Goal: Task Accomplishment & Management: Complete application form

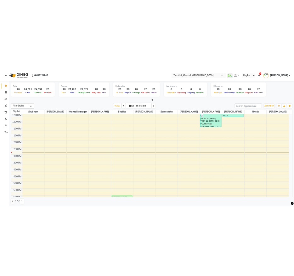
scroll to position [45, 0]
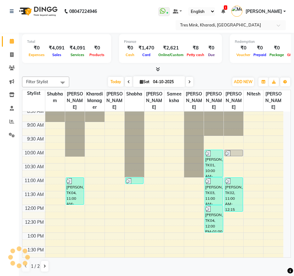
click at [198, 12] on select "English ENGLISH Español العربية मराठी हिंदी ગુજરાતી தமிழ் 中文" at bounding box center [202, 11] width 27 height 9
click at [201, 12] on select "English ENGLISH Español العربية मराठी हिंदी ગુજરાતી தமிழ் 中文" at bounding box center [202, 11] width 27 height 9
click at [205, 5] on nav "08047224946 Select Location × [GEOGRAPHIC_DATA], [GEOGRAPHIC_DATA], Kharadi Wha…" at bounding box center [147, 16] width 294 height 33
click at [200, 24] on input "text" at bounding box center [224, 25] width 91 height 6
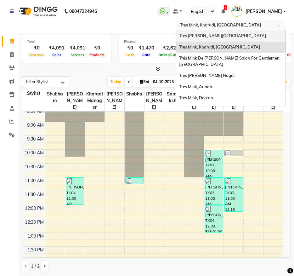
click at [198, 33] on span "Tres [PERSON_NAME][GEOGRAPHIC_DATA]" at bounding box center [222, 35] width 87 height 5
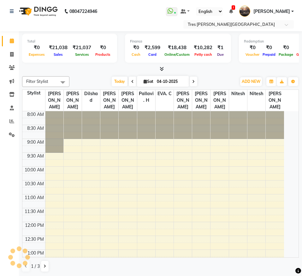
click at [211, 11] on select "English ENGLISH Español العربية मराठी हिंदी ગુજરાતી தமிழ் 中文" at bounding box center [209, 11] width 27 height 9
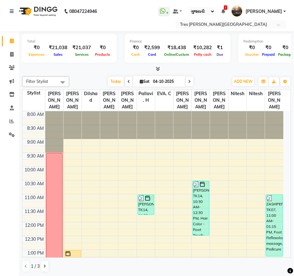
click at [189, 7] on select "English ENGLISH Español العربية मराठी हिंदी ગુજરાતી தமிழ் 中文" at bounding box center [202, 11] width 27 height 9
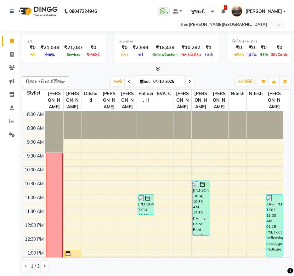
click at [206, 9] on select "English ENGLISH Español العربية मराठी हिंदी ગુજરાતી தமிழ் 中文" at bounding box center [202, 11] width 27 height 9
select select "en"
click at [189, 7] on select "English ENGLISH Español العربية मराठी हिंदी ગુજરાતી தமிழ் 中文" at bounding box center [202, 11] width 27 height 9
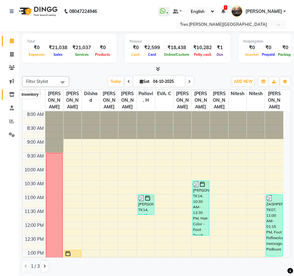
click at [10, 97] on span at bounding box center [11, 94] width 11 height 7
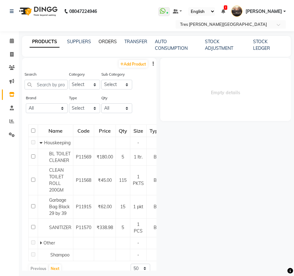
click at [109, 43] on link "ORDERS" at bounding box center [108, 42] width 18 height 6
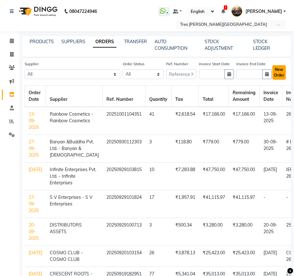
click at [280, 70] on button "New Order" at bounding box center [280, 72] width 14 height 15
select select "true"
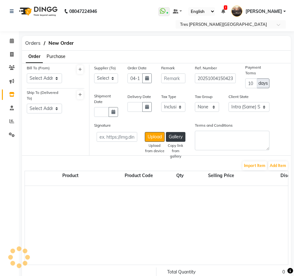
select select "99"
drag, startPoint x: 48, startPoint y: 76, endPoint x: 50, endPoint y: 83, distance: 6.8
click at [48, 76] on select "Select Address koregaon park Abhimanashree Society Road Aundh Abhimanashree Soc…" at bounding box center [44, 78] width 35 height 10
select select "19"
click at [27, 73] on select "Select Address koregaon park Abhimanashree Society Road Aundh Abhimanashree Soc…" at bounding box center [44, 78] width 35 height 10
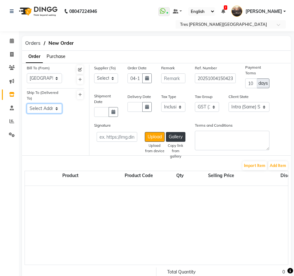
drag, startPoint x: 38, startPoint y: 106, endPoint x: 40, endPoint y: 113, distance: 6.5
click at [38, 107] on select "Select Address KOREGAON PARK LANE NO 6 PUNE Abhimanashree Society Road Aundh Ko…" at bounding box center [44, 109] width 35 height 10
select select "36"
click at [27, 104] on select "Select Address KOREGAON PARK LANE NO 6 PUNE Abhimanashree Society Road Aundh Ko…" at bounding box center [44, 109] width 35 height 10
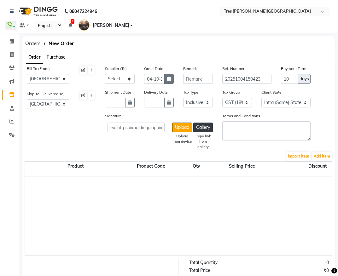
click at [166, 80] on button "button" at bounding box center [168, 79] width 9 height 10
select select "10"
select select "2025"
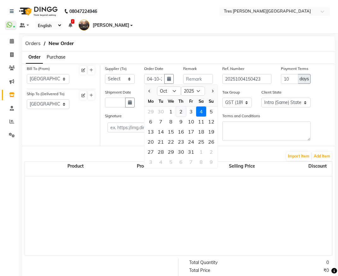
click at [182, 112] on div "2" at bounding box center [181, 112] width 10 height 10
type input "02-10-2025"
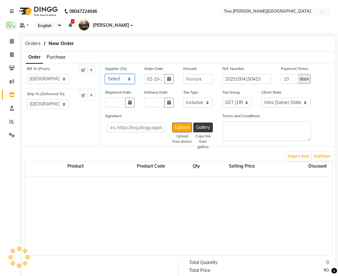
click at [131, 80] on select "Select CRESCENT ROOTS - CRESCENT ROOTS Nemil Enterprises - Nemil Enterprises Ra…" at bounding box center [120, 79] width 30 height 10
select select "325"
click at [105, 74] on select "Select CRESCENT ROOTS - CRESCENT ROOTS Nemil Enterprises - Nemil Enterprises Ra…" at bounding box center [120, 79] width 30 height 10
click at [131, 106] on button "button" at bounding box center [129, 103] width 9 height 10
select select "10"
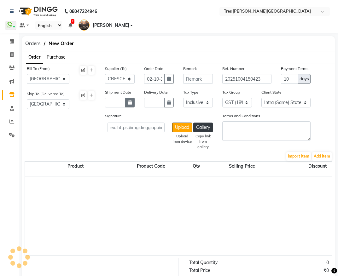
select select "2025"
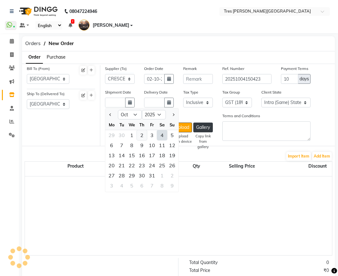
click at [143, 135] on div "2" at bounding box center [142, 135] width 10 height 10
type input "02-10-2025"
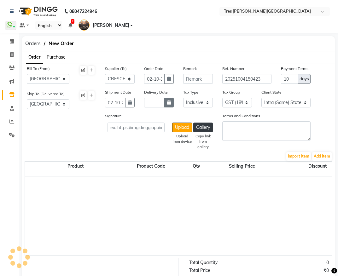
click at [168, 104] on icon "button" at bounding box center [169, 102] width 4 height 4
select select "10"
select select "2025"
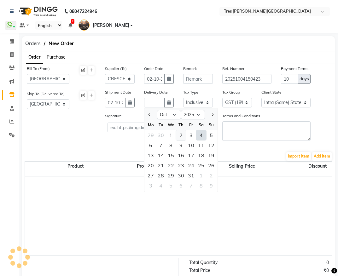
click at [179, 134] on div "2" at bounding box center [181, 135] width 10 height 10
type input "02-10-2025"
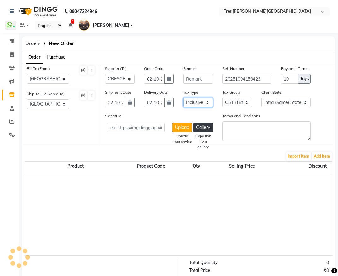
click at [204, 104] on select "Select Inclusive Exclusive" at bounding box center [198, 103] width 30 height 10
select select "false"
click at [183, 98] on select "Select Inclusive Exclusive" at bounding box center [198, 103] width 30 height 10
click at [242, 103] on select "None GST 5% GST (12%) 6% TAX 5% TAX GST (18%)" at bounding box center [237, 103] width 30 height 10
click at [301, 156] on button "Add Item" at bounding box center [322, 156] width 20 height 9
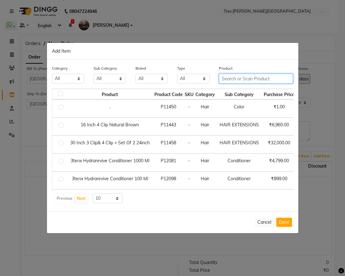
click at [257, 81] on input "text" at bounding box center [256, 79] width 74 height 10
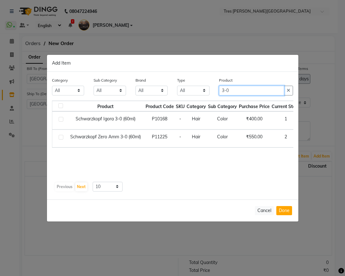
type input "3-0"
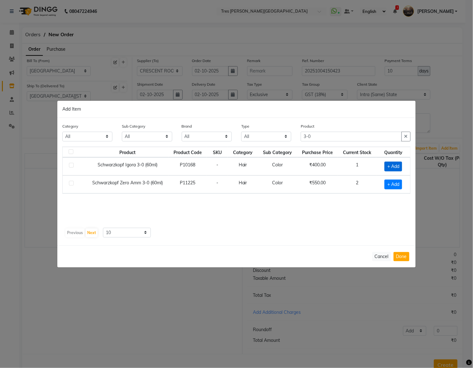
click at [301, 168] on span "+ Add" at bounding box center [394, 167] width 18 height 10
checkbox input "true"
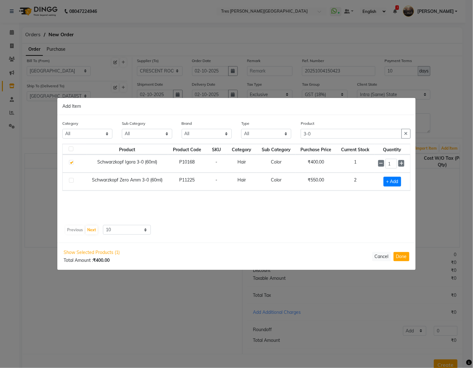
click at [301, 29] on ngb-modal-window "Add Item Category All Hair Skin Makeup Personal Care Appliances Beard Waxing Di…" at bounding box center [236, 184] width 473 height 368
drag, startPoint x: 326, startPoint y: 133, endPoint x: 279, endPoint y: 128, distance: 47.6
click at [279, 128] on div "Category All Hair Skin Makeup Personal Care Appliances Beard Waxing Disposable …" at bounding box center [237, 132] width 358 height 24
type input "4-0"
click at [301, 164] on span "+ Add" at bounding box center [394, 164] width 18 height 10
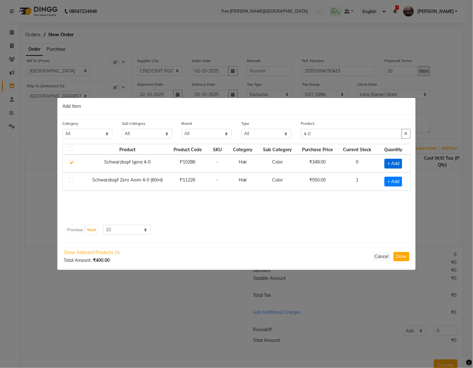
checkbox input "true"
drag, startPoint x: 403, startPoint y: 165, endPoint x: 400, endPoint y: 165, distance: 3.5
click at [301, 165] on icon at bounding box center [402, 163] width 4 height 4
click at [301, 163] on icon at bounding box center [402, 163] width 4 height 4
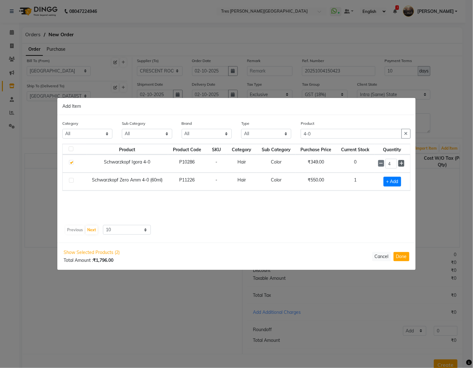
click at [301, 163] on icon at bounding box center [402, 163] width 4 height 4
type input "5"
click at [301, 136] on input "4-0" at bounding box center [351, 134] width 101 height 10
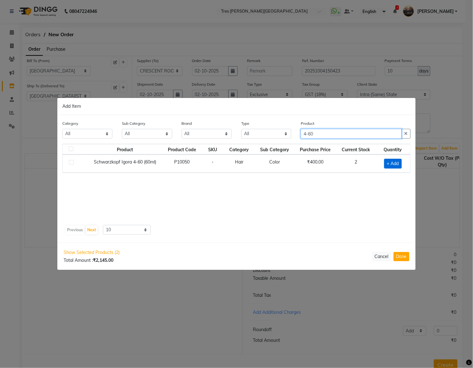
type input "4-60"
click at [301, 164] on span "+ Add" at bounding box center [394, 164] width 18 height 10
checkbox input "true"
click at [301, 164] on icon at bounding box center [401, 163] width 4 height 4
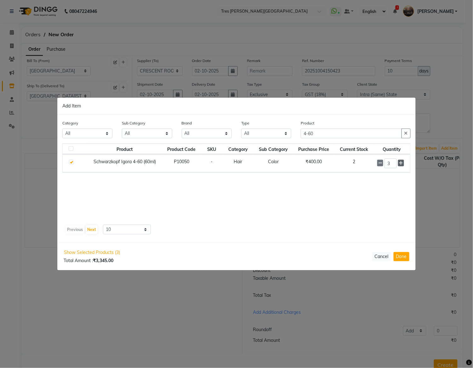
click at [301, 164] on icon at bounding box center [401, 163] width 4 height 4
type input "5"
drag, startPoint x: 299, startPoint y: 123, endPoint x: 281, endPoint y: 122, distance: 18.4
click at [281, 122] on div "Category All Hair Skin Makeup Personal Care Appliances Beard Waxing Disposable …" at bounding box center [237, 132] width 358 height 24
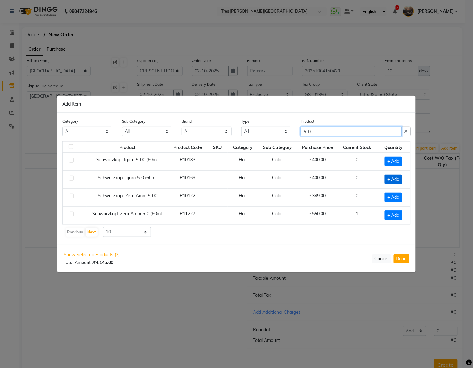
type input "5-0"
click at [301, 178] on span "+ Add" at bounding box center [394, 180] width 18 height 10
checkbox input "true"
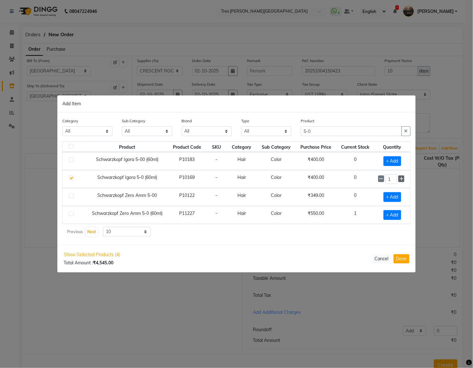
click at [301, 178] on icon at bounding box center [402, 179] width 4 height 4
type input "2"
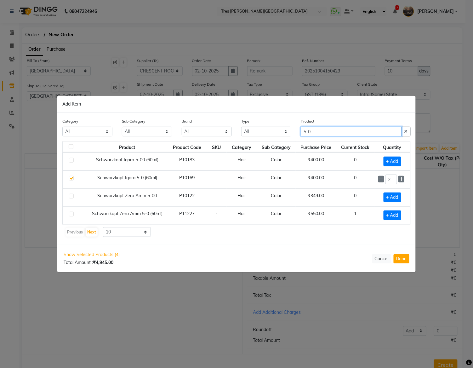
click at [301, 128] on input "5-0" at bounding box center [351, 132] width 101 height 10
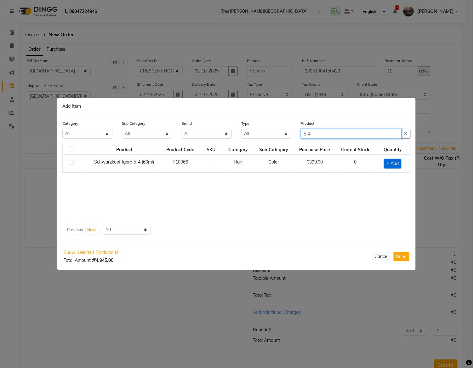
type input "5-4"
click at [301, 165] on span "+ Add" at bounding box center [393, 164] width 18 height 10
checkbox input "true"
click at [301, 134] on input "5-4" at bounding box center [351, 134] width 101 height 10
type input "5-60"
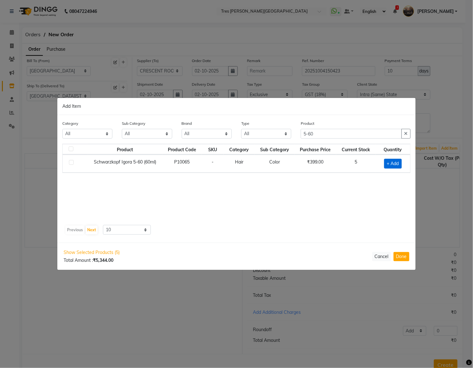
click at [301, 161] on span "+ Add" at bounding box center [394, 164] width 18 height 10
checkbox input "true"
click at [301, 137] on input "5-60" at bounding box center [351, 134] width 101 height 10
type input "5-50"
click at [301, 167] on span "+ Add" at bounding box center [394, 164] width 18 height 10
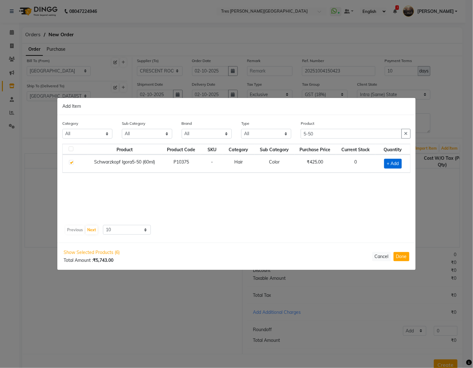
checkbox input "true"
click at [301, 165] on icon at bounding box center [401, 163] width 4 height 4
click at [301, 164] on icon at bounding box center [401, 163] width 4 height 4
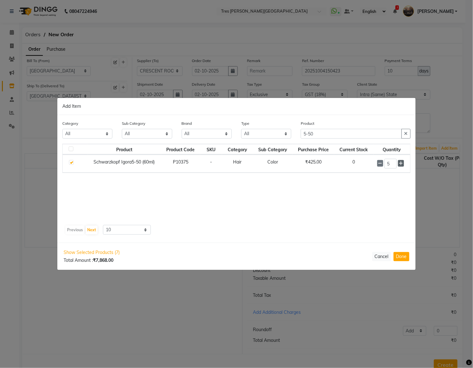
click at [301, 164] on icon at bounding box center [401, 163] width 4 height 4
type input "6"
click at [301, 134] on input "5-50" at bounding box center [351, 134] width 101 height 10
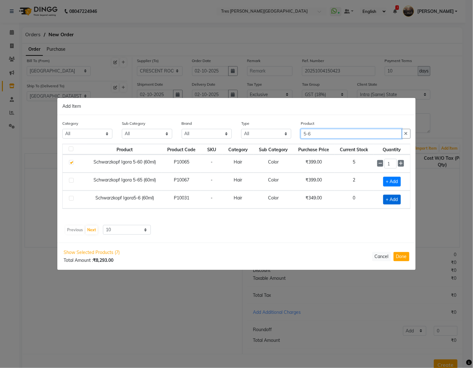
type input "5-6"
click at [301, 203] on span "+ Add" at bounding box center [393, 200] width 18 height 10
checkbox input "true"
click at [301, 200] on span at bounding box center [401, 199] width 6 height 7
type input "2"
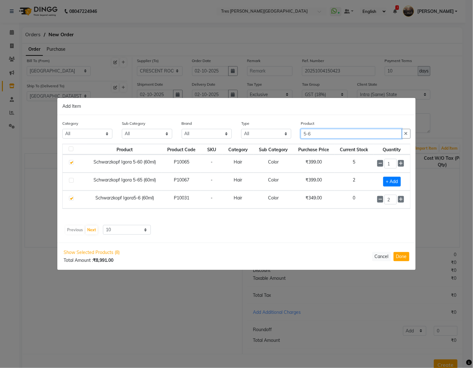
drag, startPoint x: 322, startPoint y: 129, endPoint x: 289, endPoint y: 130, distance: 33.4
click at [289, 130] on div "Category All Hair Skin Makeup Personal Care Appliances Beard Waxing Disposable …" at bounding box center [237, 132] width 358 height 24
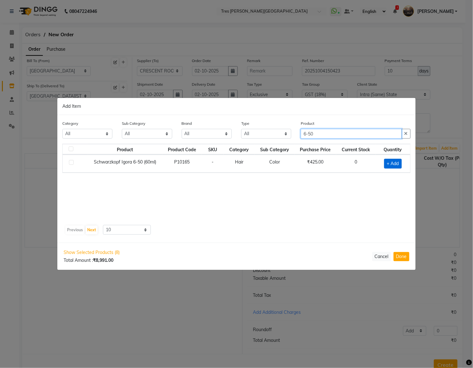
type input "6-50"
click at [301, 163] on span "+ Add" at bounding box center [394, 164] width 18 height 10
checkbox input "true"
click at [301, 164] on icon at bounding box center [401, 163] width 4 height 4
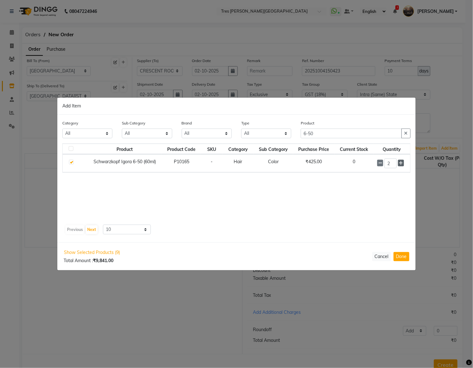
type input "3"
click at [301, 133] on input "6-50" at bounding box center [351, 134] width 101 height 10
type input "6-99"
click at [301, 165] on span "+ Add" at bounding box center [394, 164] width 18 height 10
checkbox input "true"
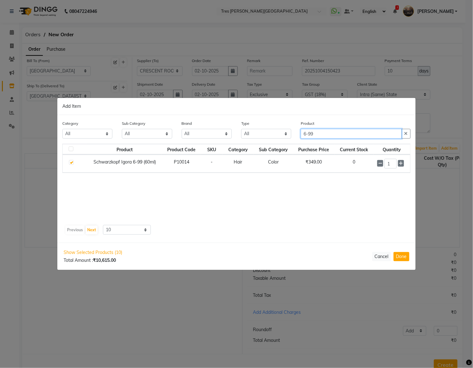
drag, startPoint x: 336, startPoint y: 133, endPoint x: 272, endPoint y: 125, distance: 64.3
click at [272, 125] on div "Category All Hair Skin Makeup Personal Care Appliances Beard Waxing Disposable …" at bounding box center [237, 132] width 358 height 24
type input "7-57"
click at [301, 164] on span "+ Add" at bounding box center [394, 164] width 18 height 10
checkbox input "true"
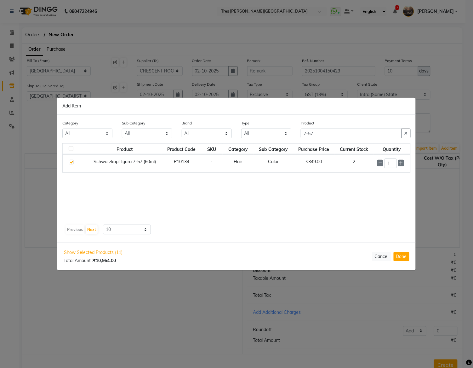
click at [301, 164] on icon at bounding box center [401, 163] width 4 height 4
type input "4"
drag, startPoint x: 331, startPoint y: 135, endPoint x: 267, endPoint y: 120, distance: 65.5
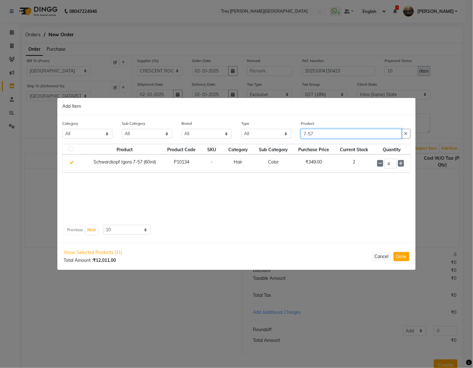
click at [267, 120] on div "Category All Hair Skin Makeup Personal Care Appliances Beard Waxing Disposable …" at bounding box center [237, 132] width 358 height 24
type input "8-46"
click at [301, 162] on span "+ Add" at bounding box center [394, 164] width 18 height 10
checkbox input "true"
click at [301, 164] on icon at bounding box center [401, 163] width 4 height 4
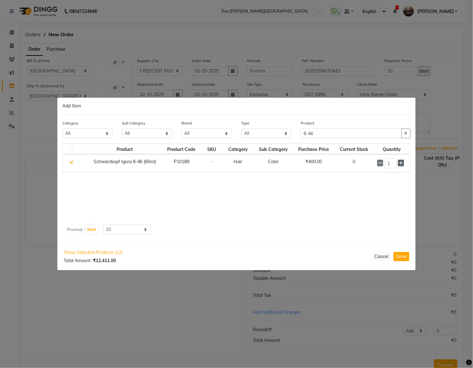
type input "2"
drag, startPoint x: 342, startPoint y: 130, endPoint x: 252, endPoint y: 124, distance: 90.7
click at [252, 124] on div "Category All Hair Skin Makeup Personal Care Appliances Beard Waxing Disposable …" at bounding box center [237, 132] width 358 height 24
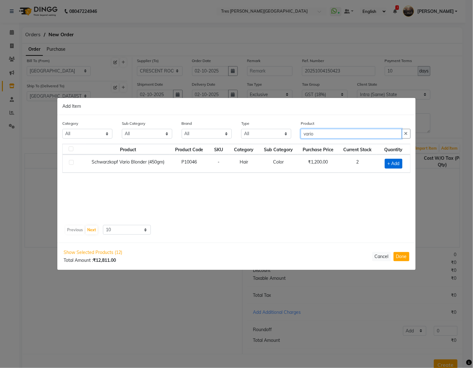
type input "vario"
click at [301, 165] on span "+ Add" at bounding box center [394, 164] width 18 height 10
checkbox input "true"
drag, startPoint x: 306, startPoint y: 132, endPoint x: 262, endPoint y: 121, distance: 44.9
click at [266, 124] on div "Category All Hair Skin Makeup Personal Care Appliances Beard Waxing Disposable …" at bounding box center [237, 132] width 358 height 24
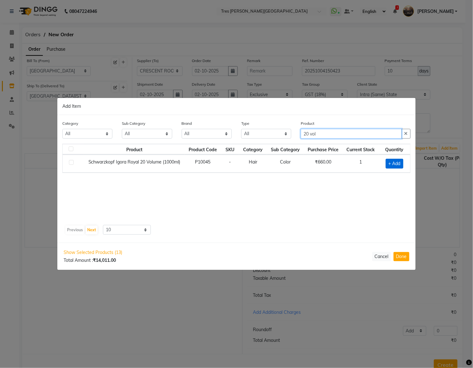
type input "20 vol"
click at [301, 164] on span "+ Add" at bounding box center [395, 164] width 18 height 10
checkbox input "true"
click at [301, 163] on icon at bounding box center [403, 163] width 4 height 4
type input "2"
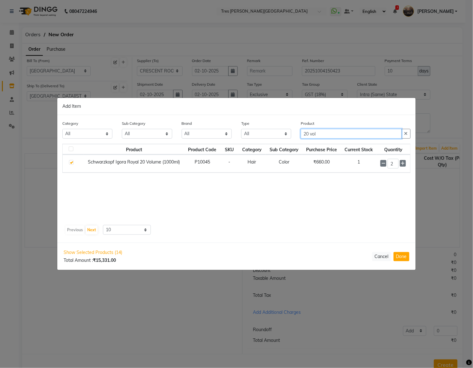
drag, startPoint x: 341, startPoint y: 131, endPoint x: 242, endPoint y: 117, distance: 99.6
click at [242, 117] on div "Category All Hair Skin Makeup Personal Care Appliances Beard Waxing Disposable …" at bounding box center [236, 179] width 359 height 128
type input "3"
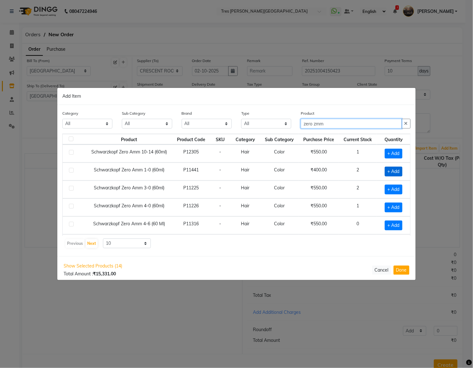
type input "zero zmm"
click at [301, 171] on span "+ Add" at bounding box center [394, 172] width 18 height 10
checkbox input "true"
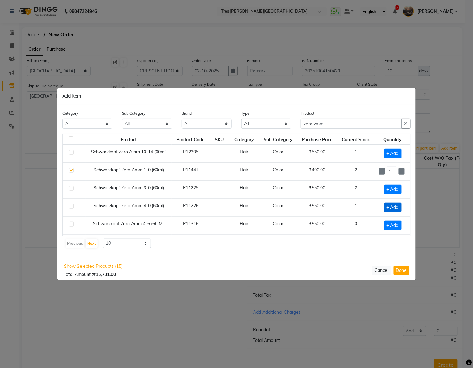
click at [301, 209] on span "+ Add" at bounding box center [393, 208] width 18 height 10
checkbox input "true"
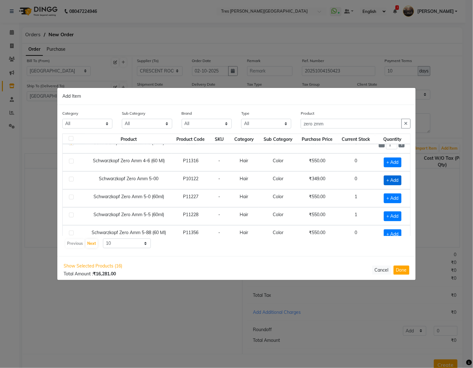
click at [301, 182] on span "+ Add" at bounding box center [393, 181] width 18 height 10
checkbox input "true"
click at [301, 200] on span "+ Add" at bounding box center [393, 199] width 18 height 10
checkbox input "true"
drag, startPoint x: 333, startPoint y: 127, endPoint x: 278, endPoint y: 107, distance: 59.1
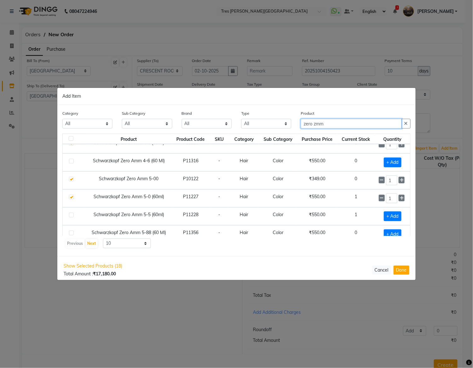
click at [278, 107] on div "Category All Hair Skin Makeup Personal Care Appliances Beard Waxing Disposable …" at bounding box center [236, 180] width 359 height 151
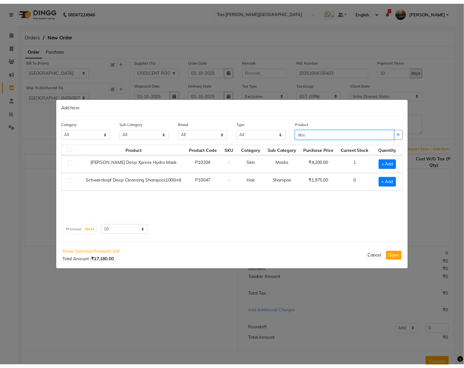
scroll to position [0, 0]
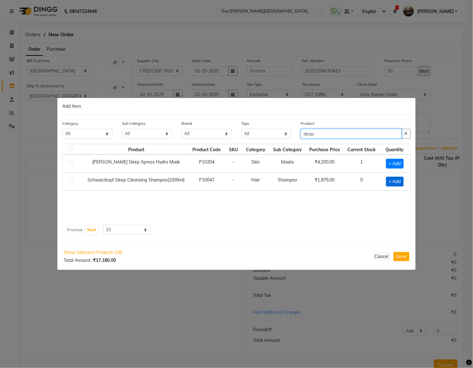
type input "deep"
click at [301, 180] on span "+ Add" at bounding box center [395, 182] width 18 height 10
checkbox input "true"
click at [301, 181] on input "1" at bounding box center [394, 182] width 11 height 10
drag, startPoint x: 324, startPoint y: 137, endPoint x: 283, endPoint y: 128, distance: 42.2
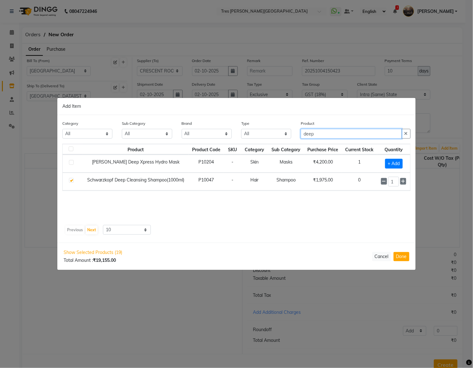
click at [284, 130] on div "Category All Hair Skin Makeup Personal Care Appliances Beard Waxing Disposable …" at bounding box center [237, 132] width 358 height 24
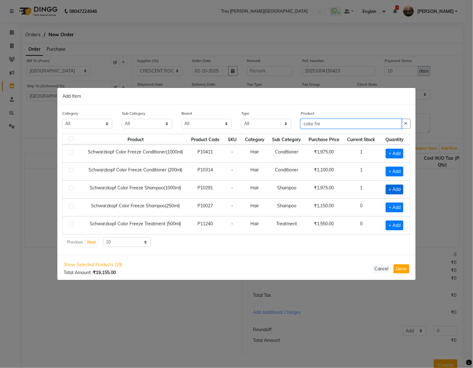
type input "color fre"
click at [301, 191] on span "+ Add" at bounding box center [395, 190] width 18 height 10
checkbox input "true"
drag, startPoint x: 344, startPoint y: 122, endPoint x: 287, endPoint y: 120, distance: 56.1
click at [287, 120] on div "Category All Hair Skin Makeup Personal Care Appliances Beard Waxing Disposable …" at bounding box center [237, 122] width 358 height 24
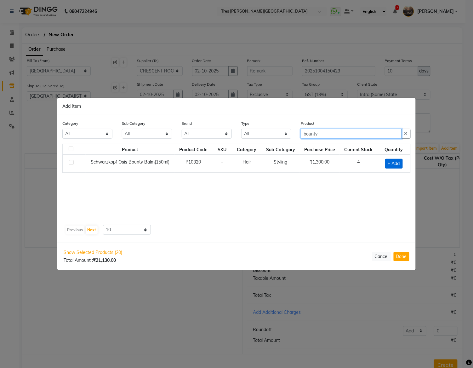
type input "bounty"
click at [301, 164] on span "+ Add" at bounding box center [395, 164] width 18 height 10
checkbox input "true"
click at [301, 164] on icon at bounding box center [402, 163] width 4 height 4
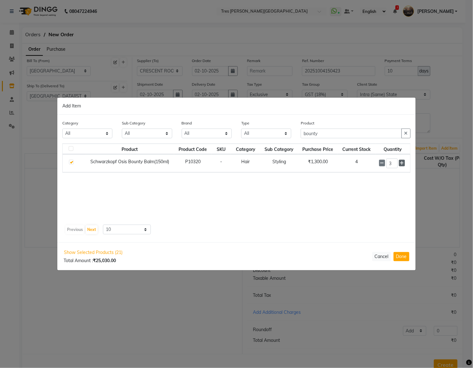
click at [301, 164] on icon at bounding box center [402, 163] width 4 height 4
type input "5"
drag, startPoint x: 308, startPoint y: 133, endPoint x: 275, endPoint y: 128, distance: 33.5
click at [275, 128] on div "Category All Hair Skin Makeup Personal Care Appliances Beard Waxing Disposable …" at bounding box center [237, 132] width 358 height 24
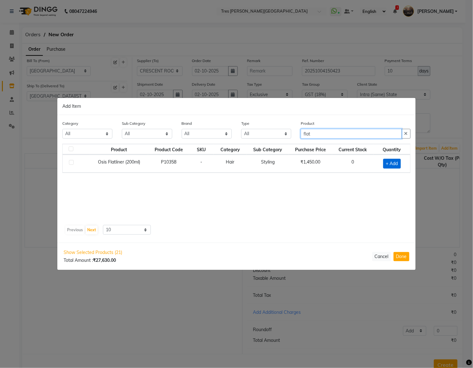
type input "flat"
click at [301, 163] on span "+ Add" at bounding box center [393, 164] width 18 height 10
checkbox input "true"
click at [301, 163] on icon at bounding box center [400, 163] width 4 height 4
type input "2"
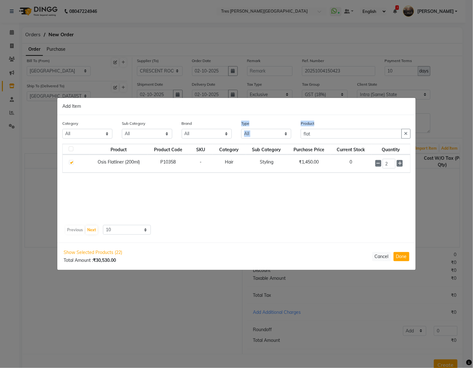
drag, startPoint x: 345, startPoint y: 140, endPoint x: 242, endPoint y: 117, distance: 105.1
click at [242, 117] on div "Category All Hair Skin Makeup Personal Care Appliances Beard Waxing Disposable …" at bounding box center [236, 179] width 359 height 128
click at [301, 135] on input "flat" at bounding box center [351, 134] width 101 height 10
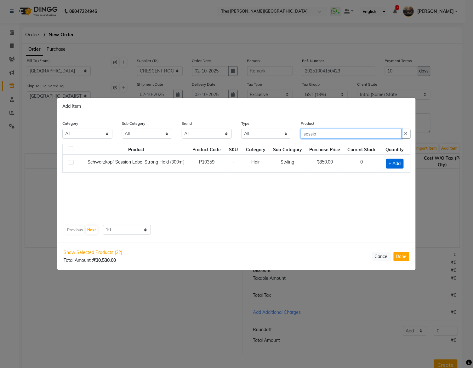
type input "sessio"
click at [301, 166] on span "+ Add" at bounding box center [395, 164] width 18 height 10
checkbox input "true"
click at [301, 164] on icon at bounding box center [404, 163] width 4 height 4
type input "2"
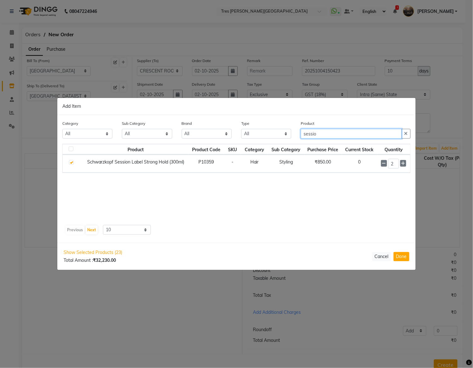
click at [301, 134] on input "sessio" at bounding box center [351, 134] width 101 height 10
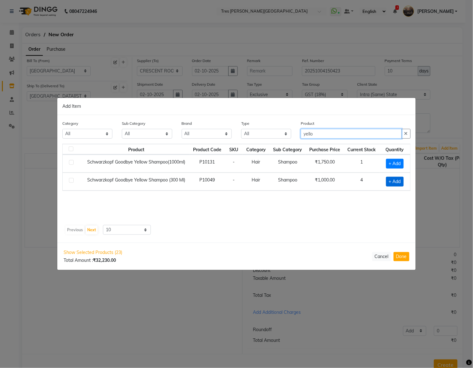
type input "yello"
click at [301, 182] on span "+ Add" at bounding box center [395, 182] width 18 height 10
checkbox input "true"
click at [301, 181] on icon at bounding box center [404, 181] width 4 height 4
type input "2"
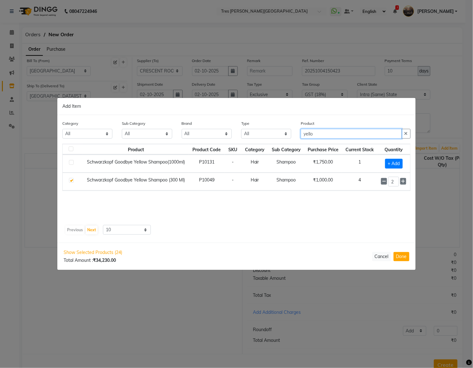
drag, startPoint x: 326, startPoint y: 136, endPoint x: 294, endPoint y: 132, distance: 32.1
click at [294, 132] on div "Category All Hair Skin Makeup Personal Care Appliances Beard Waxing Disposable …" at bounding box center [237, 132] width 358 height 24
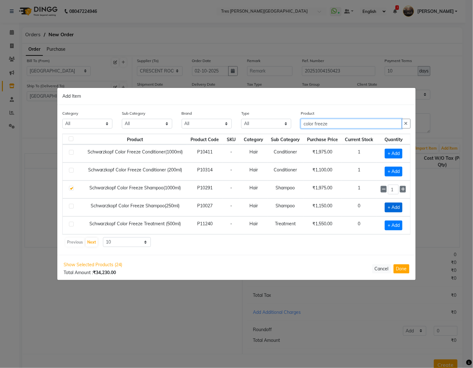
type input "color freeze"
click at [301, 206] on span "+ Add" at bounding box center [394, 208] width 18 height 10
checkbox input "true"
click at [301, 267] on button "Done" at bounding box center [402, 269] width 16 height 9
select select "99"
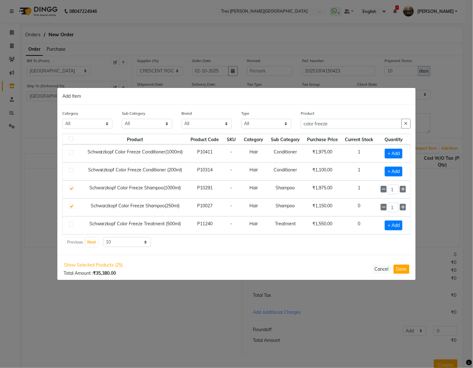
select select "99"
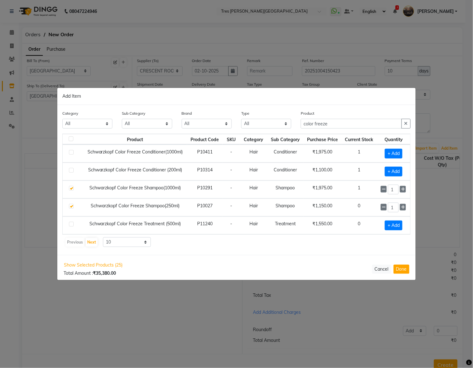
select select "99"
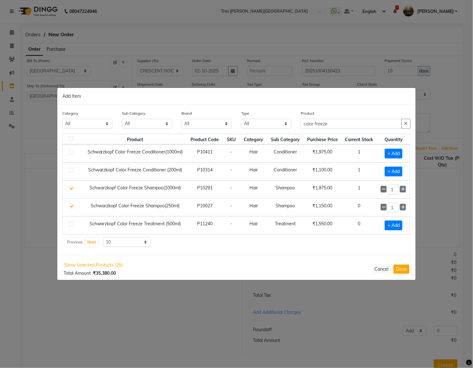
select select "99"
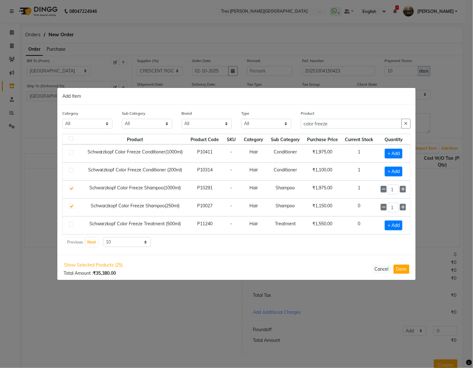
select select "99"
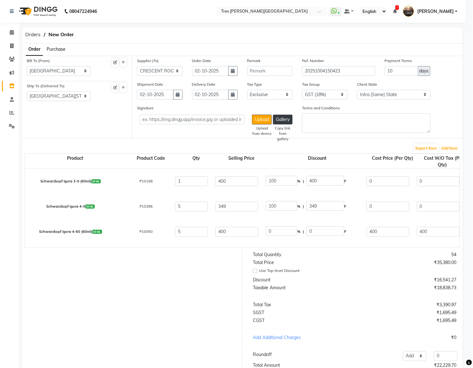
type input "0"
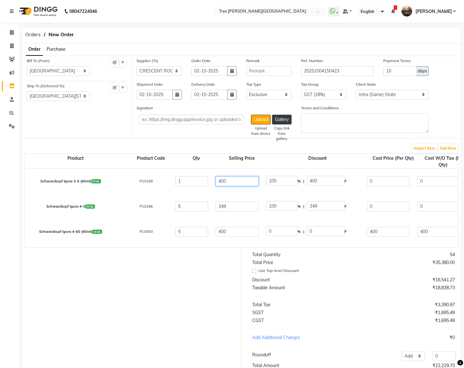
click at [222, 179] on input "400" at bounding box center [237, 181] width 43 height 10
type input "3"
type input "13333.33"
type input "36"
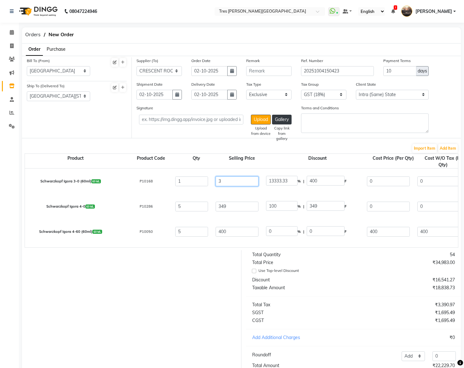
type input "1111.11"
type input "360"
type input "111.11"
type input "360.1"
type input "111.08"
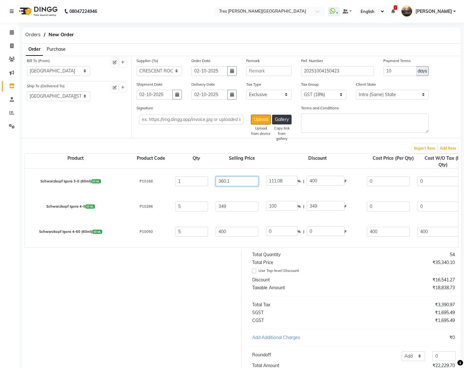
type input "360.17"
type input "111.06"
click at [227, 182] on input "360.17" at bounding box center [237, 181] width 43 height 10
type input "360.17"
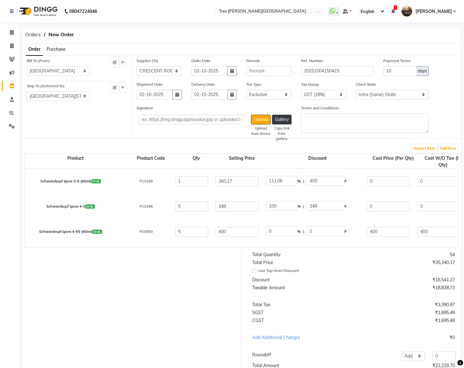
type input "100"
type input "360.17"
click at [273, 182] on input "100" at bounding box center [282, 181] width 32 height 10
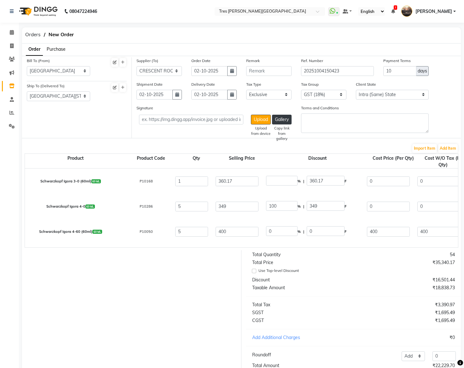
type input "0"
type input "360.17"
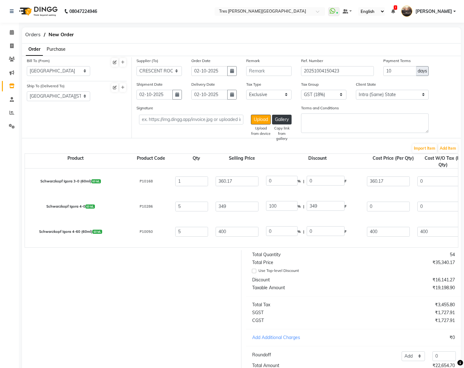
type input "360.17"
type input "64.83"
type input "425"
click at [274, 205] on input "100" at bounding box center [282, 206] width 32 height 10
click at [274, 204] on input "100" at bounding box center [282, 206] width 32 height 10
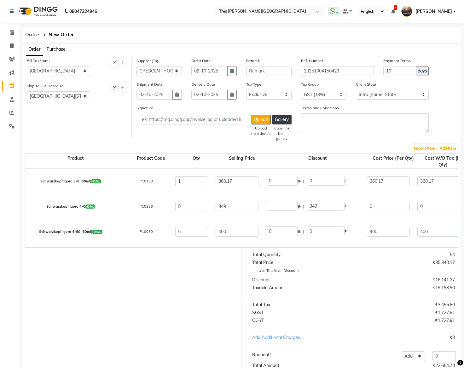
type input "0"
type input "349"
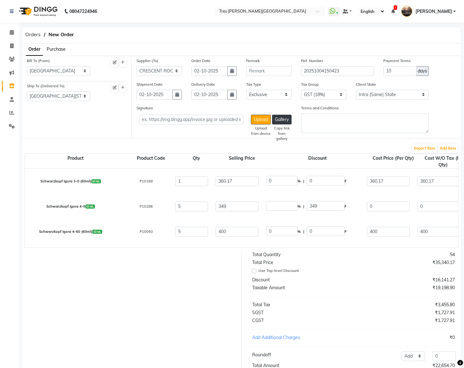
type input "1745"
type input "314.1"
type input "2059.1"
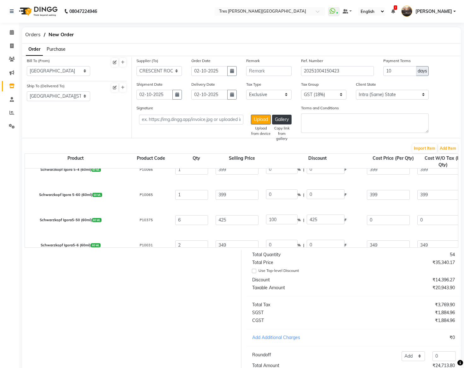
select select "99"
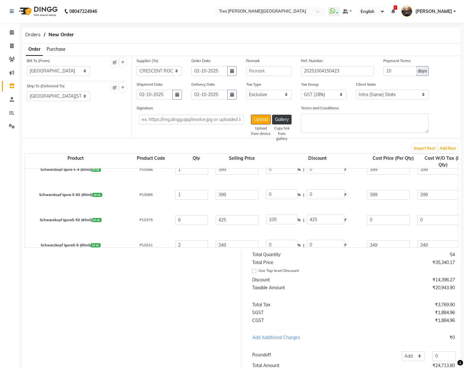
select select "99"
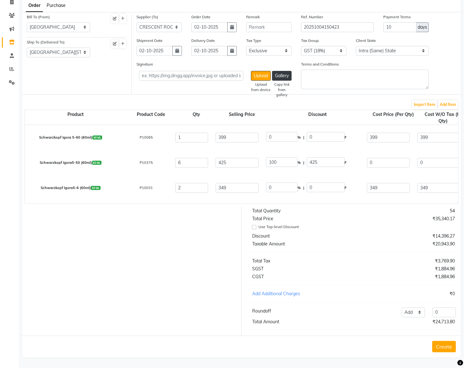
scroll to position [189, 0]
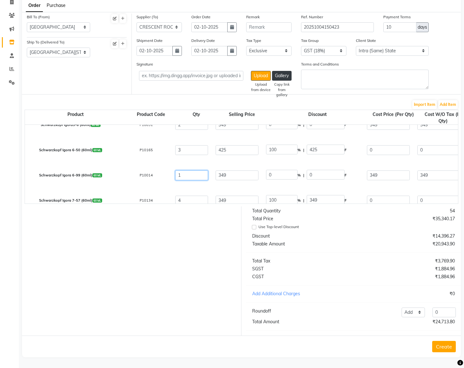
drag, startPoint x: 196, startPoint y: 163, endPoint x: 149, endPoint y: 155, distance: 47.7
type input "3"
type input "1047"
type input "1109.82"
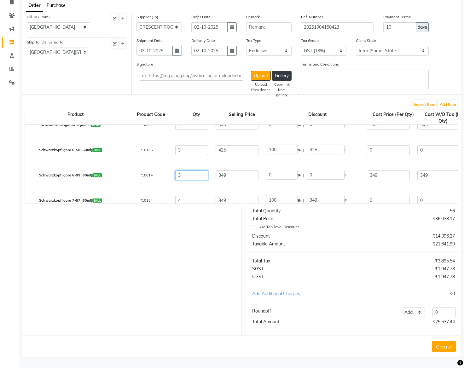
type input "188.46"
type input "1235.46"
type input "3"
drag, startPoint x: 195, startPoint y: 141, endPoint x: 144, endPoint y: 133, distance: 51.4
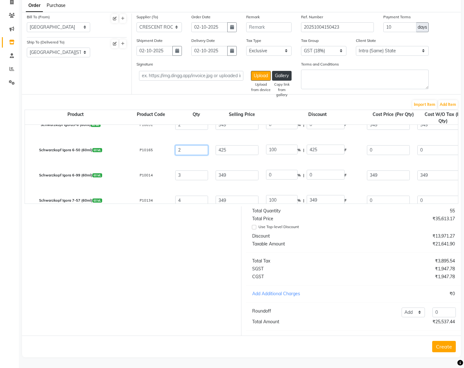
scroll to position [252, 0]
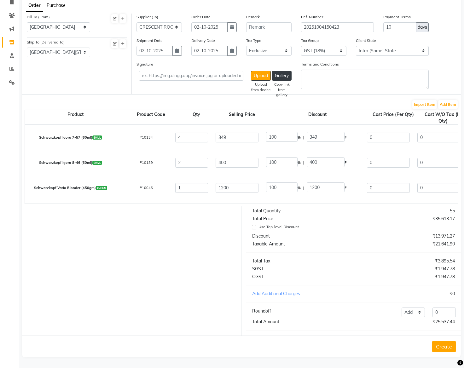
type input "2"
drag, startPoint x: 190, startPoint y: 131, endPoint x: 168, endPoint y: 130, distance: 22.1
type input "1"
drag, startPoint x: 194, startPoint y: 156, endPoint x: 159, endPoint y: 154, distance: 35.4
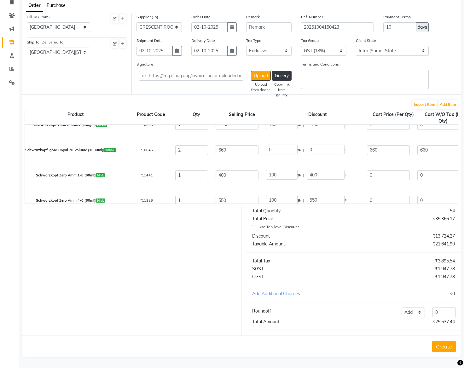
type input "4"
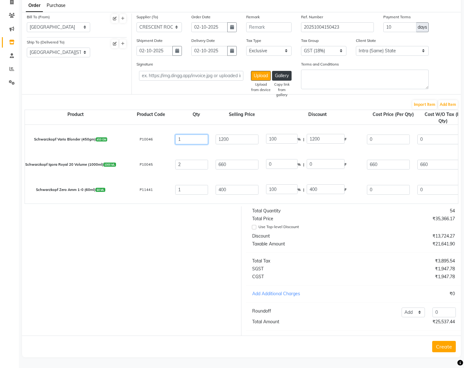
drag, startPoint x: 197, startPoint y: 118, endPoint x: 166, endPoint y: 121, distance: 31.7
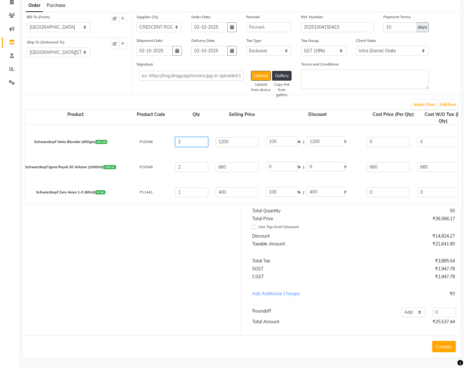
type input "2"
drag, startPoint x: 191, startPoint y: 160, endPoint x: 154, endPoint y: 151, distance: 37.2
type input "1"
type input "660"
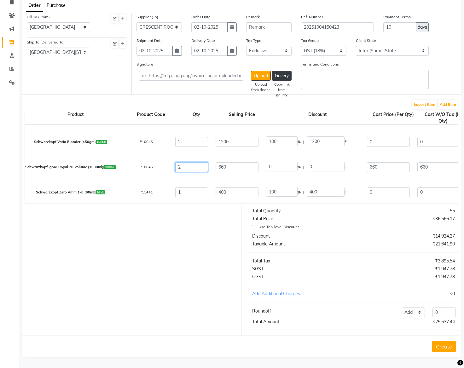
type input "897.6"
type input "118.8"
type input "778.8"
type input "1"
drag, startPoint x: 188, startPoint y: 179, endPoint x: 161, endPoint y: 179, distance: 27.1
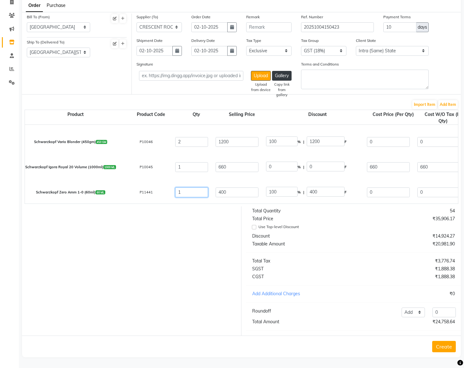
type input "2"
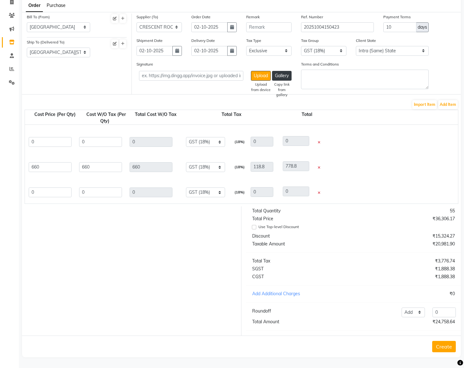
scroll to position [0, 418]
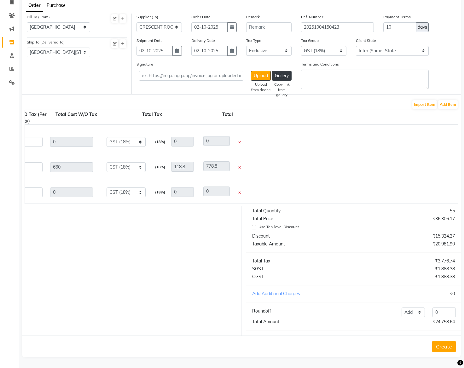
click at [239, 190] on span at bounding box center [238, 192] width 5 height 4
click at [238, 190] on span at bounding box center [238, 192] width 5 height 4
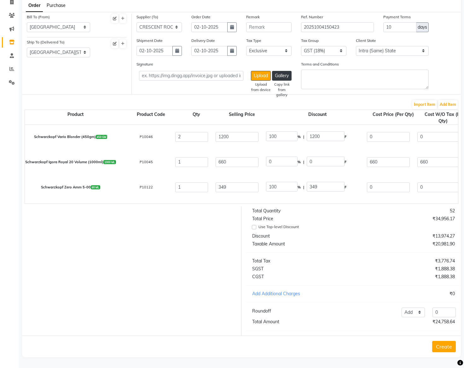
scroll to position [298, 0]
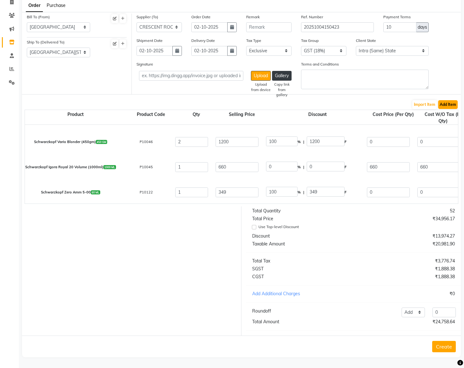
click at [301, 100] on button "Add Item" at bounding box center [448, 104] width 20 height 9
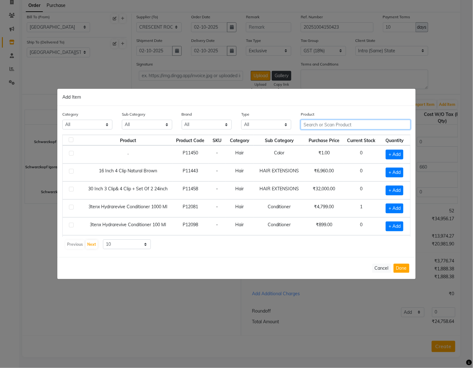
drag, startPoint x: 331, startPoint y: 122, endPoint x: 327, endPoint y: 121, distance: 4.3
click at [301, 122] on input "text" at bounding box center [356, 125] width 110 height 10
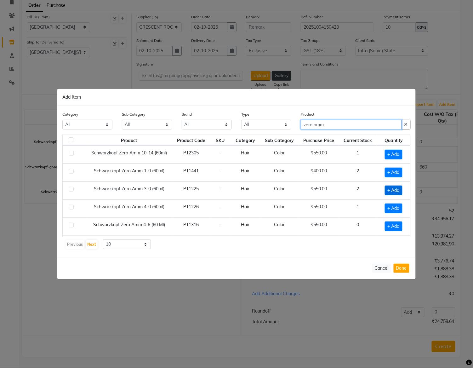
type input "zero amm"
click at [301, 190] on span "+ Add" at bounding box center [394, 191] width 18 height 10
checkbox input "true"
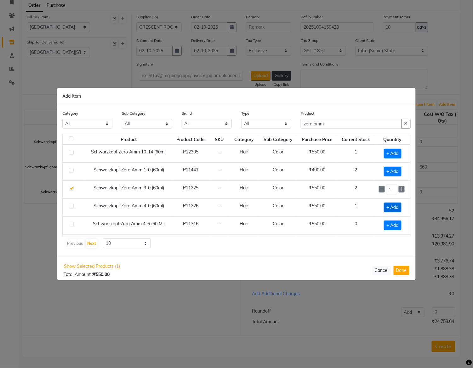
click at [301, 206] on span "+ Add" at bounding box center [393, 208] width 18 height 10
checkbox input "true"
click at [301, 209] on icon at bounding box center [402, 207] width 4 height 4
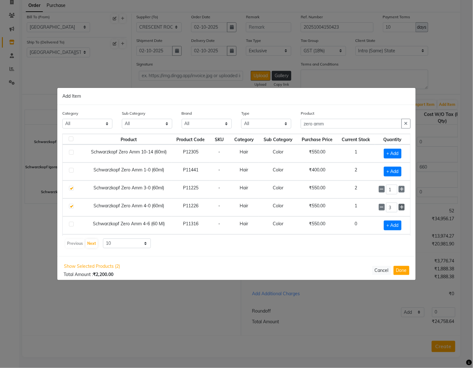
type input "4"
click at [301, 275] on button "Done" at bounding box center [402, 270] width 16 height 9
select select "99"
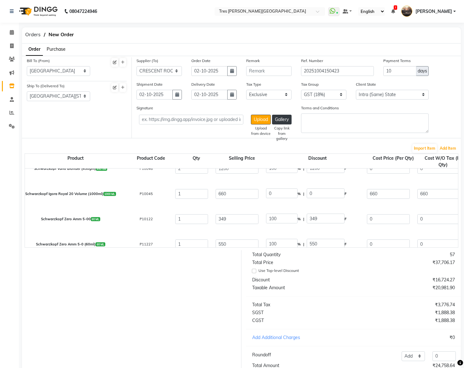
scroll to position [252, 0]
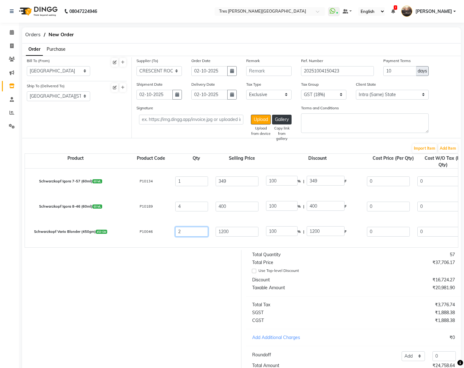
drag, startPoint x: 189, startPoint y: 234, endPoint x: 140, endPoint y: 227, distance: 49.0
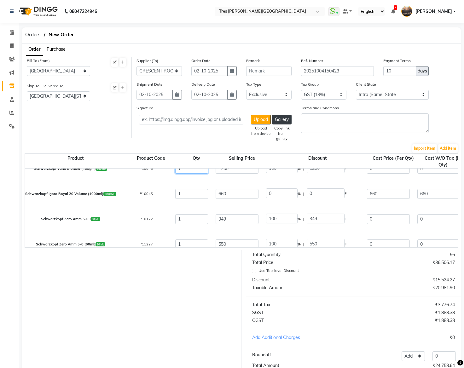
type input "1"
drag, startPoint x: 188, startPoint y: 192, endPoint x: 158, endPoint y: 190, distance: 29.7
type input "2"
type input "1320"
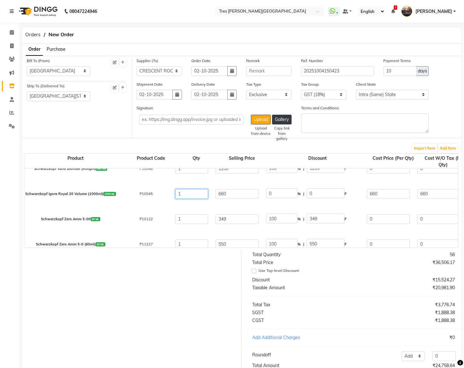
type input "1438.8"
type input "237.6"
type input "1557.6"
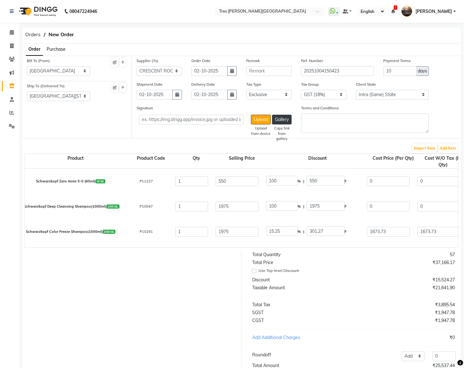
type input "2"
drag, startPoint x: 190, startPoint y: 209, endPoint x: 165, endPoint y: 206, distance: 25.3
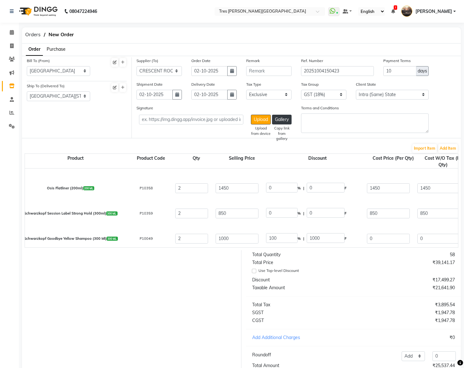
scroll to position [491, 0]
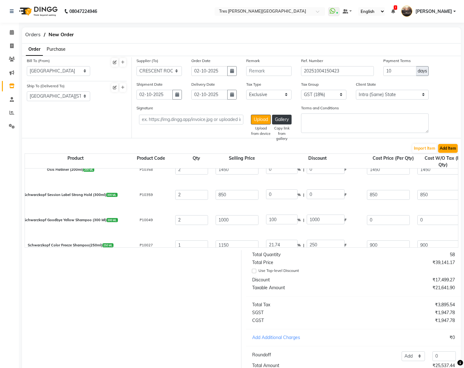
type input "2"
click at [301, 151] on button "Add Item" at bounding box center [448, 148] width 20 height 9
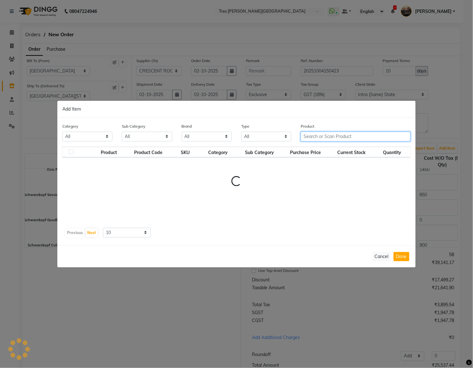
click at [301, 135] on input "text" at bounding box center [356, 137] width 110 height 10
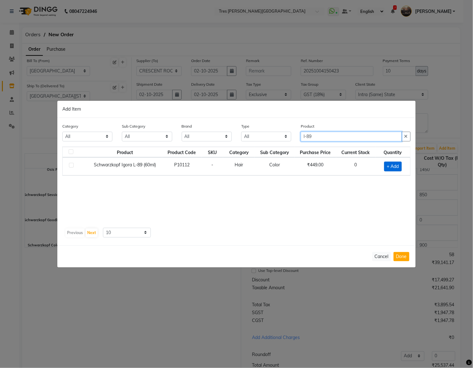
type input "l-89"
click at [301, 163] on span "+ Add" at bounding box center [394, 167] width 18 height 10
checkbox input "true"
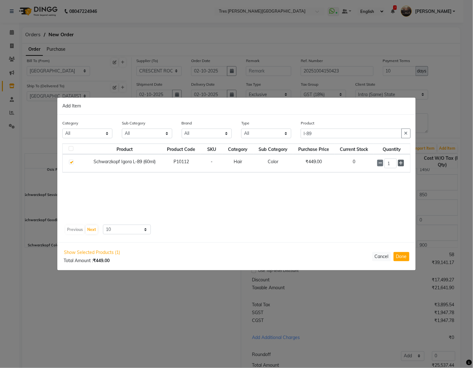
click at [301, 165] on icon at bounding box center [401, 163] width 4 height 4
type input "2"
click at [301, 257] on button "Done" at bounding box center [402, 256] width 16 height 9
select select "99"
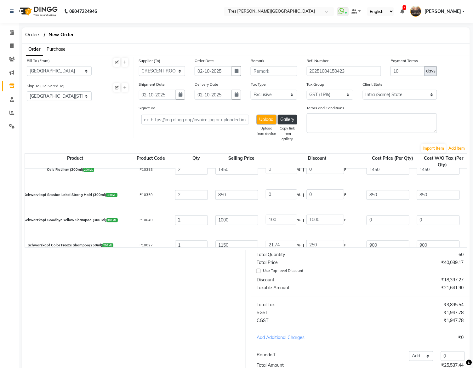
type input "0"
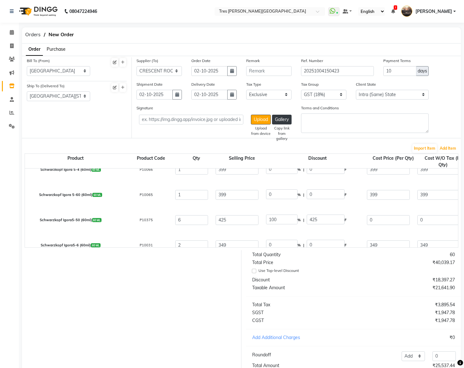
scroll to position [0, 0]
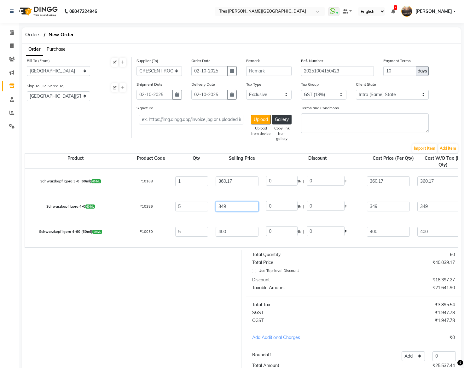
click at [222, 208] on input "349" at bounding box center [237, 206] width 43 height 10
paste input "60.17"
click at [234, 206] on input "360.17" at bounding box center [237, 206] width 43 height 10
type input "360.16"
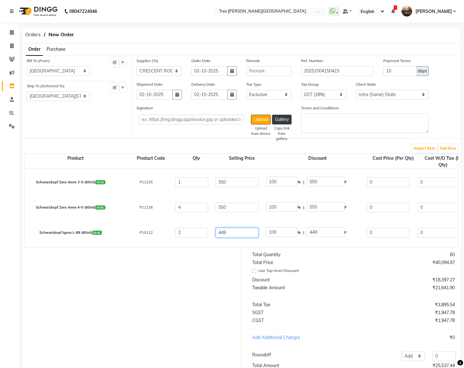
click at [220, 230] on input "449" at bounding box center [237, 233] width 43 height 10
type input "3.1"
type input "11.16"
click at [220, 230] on input "449" at bounding box center [237, 233] width 43 height 10
type input "4"
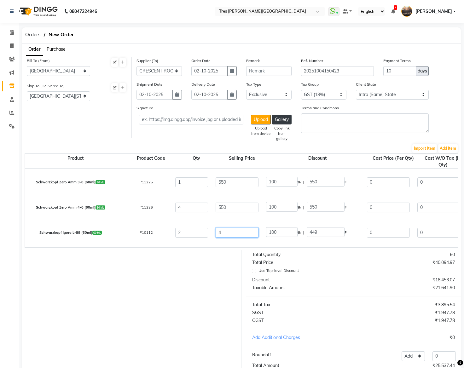
type input "11225"
type input "42"
type input "1069.05"
type input "422"
type input "106.4"
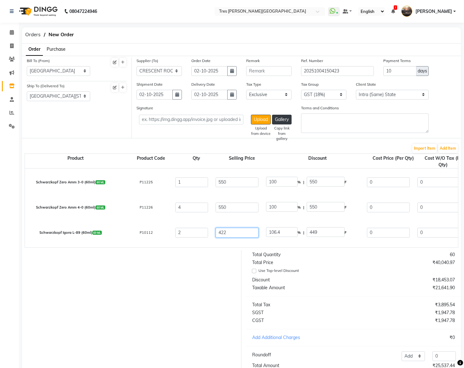
type input "422.8"
type input "106.2"
type input "422.88"
type input "106.18"
type input "422.88"
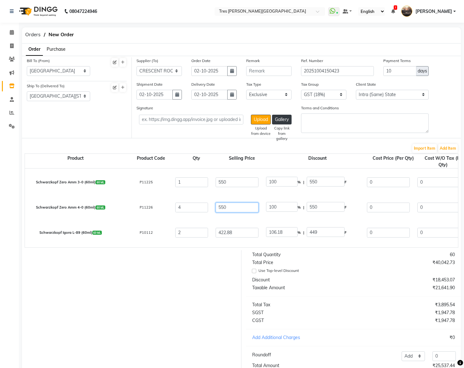
type input "100"
type input "422.88"
click at [223, 208] on input "550" at bounding box center [237, 207] width 43 height 10
click at [221, 209] on input "550" at bounding box center [237, 207] width 43 height 10
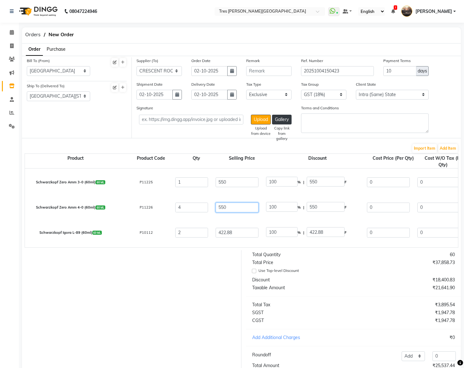
type input "4"
type input "13750"
type input "46"
type input "1195.65"
type input "466"
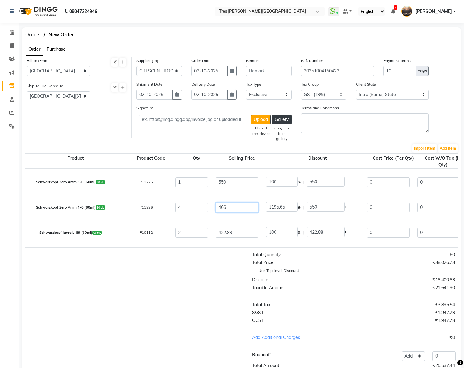
type input "118.03"
type input "466.1"
type input "118"
click at [246, 209] on input "466.10" at bounding box center [237, 207] width 43 height 10
type input "466.10"
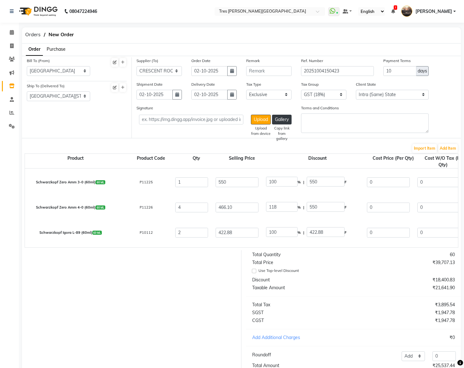
type input "100"
type input "466.1"
click at [219, 230] on input "400" at bounding box center [237, 232] width 43 height 10
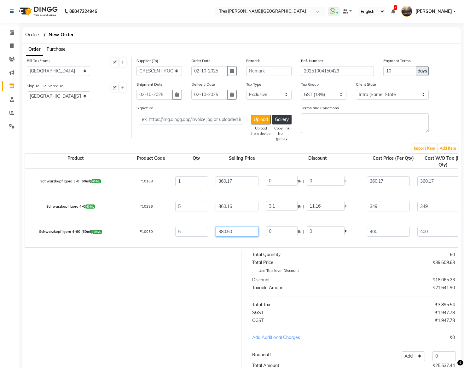
type input "380.50"
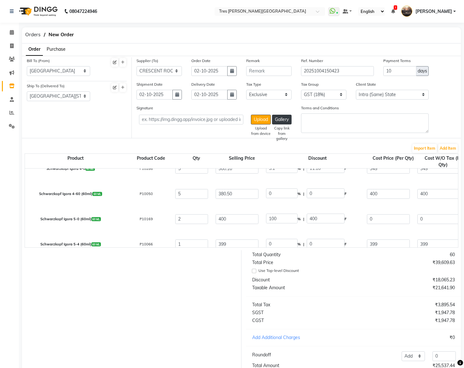
scroll to position [63, 0]
click at [225, 197] on input "400" at bounding box center [237, 194] width 43 height 10
paste input "360.17"
type input "360.17"
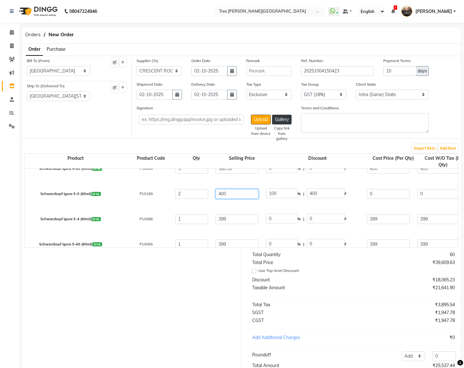
type input "111.06"
type input "360.1"
type input "111.08"
type input "360.16"
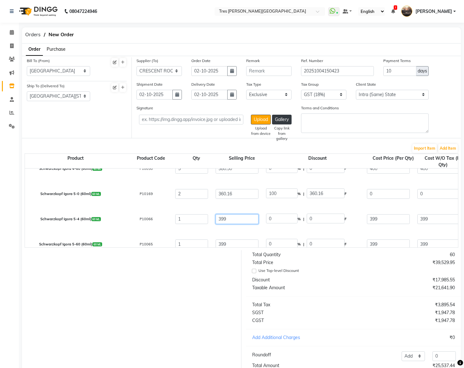
click at [222, 220] on input "399" at bounding box center [237, 219] width 43 height 10
paste input "60.17"
click at [221, 243] on input "399" at bounding box center [237, 244] width 43 height 10
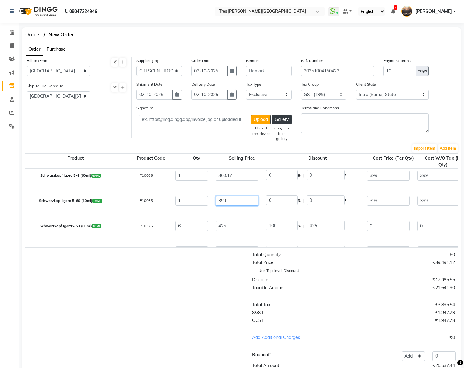
scroll to position [126, 0]
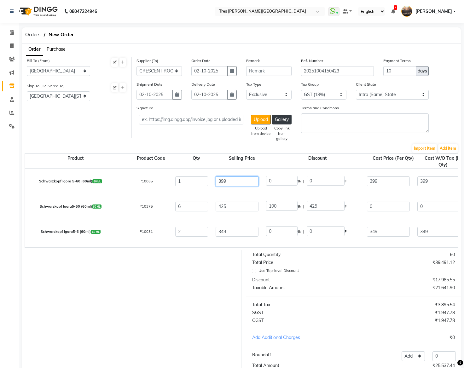
click at [223, 185] on input "399" at bounding box center [237, 181] width 43 height 10
click at [226, 206] on input "425" at bounding box center [237, 206] width 43 height 10
click at [220, 206] on input "425" at bounding box center [237, 206] width 43 height 10
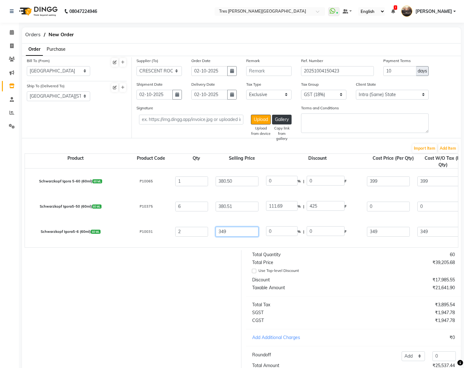
click at [226, 229] on input "349" at bounding box center [237, 232] width 43 height 10
click at [223, 229] on input "349" at bounding box center [237, 232] width 43 height 10
paste input "60.17"
click at [243, 227] on input "360.17" at bounding box center [237, 232] width 43 height 10
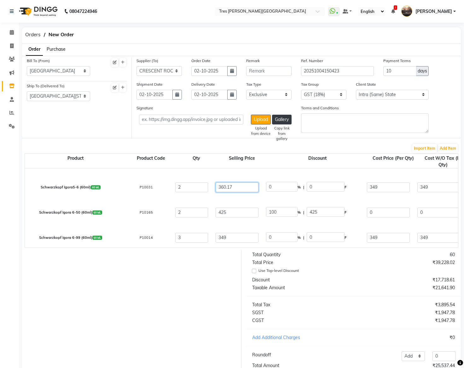
scroll to position [189, 0]
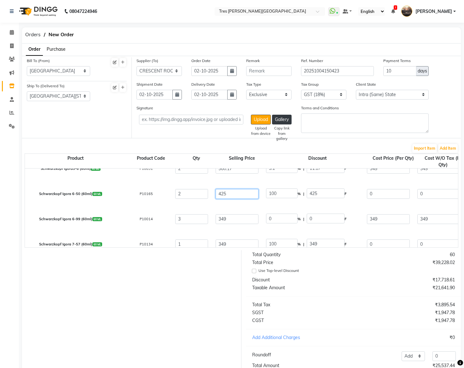
click at [223, 196] on input "425" at bounding box center [237, 194] width 43 height 10
click at [221, 192] on input "425" at bounding box center [237, 194] width 43 height 10
click at [221, 220] on input "349" at bounding box center [237, 219] width 43 height 10
click at [223, 219] on input "349" at bounding box center [237, 219] width 43 height 10
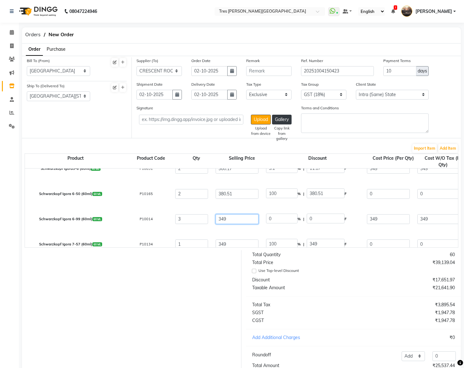
click at [223, 219] on input "349" at bounding box center [237, 219] width 43 height 10
paste input "60.17"
click at [225, 241] on input "349" at bounding box center [237, 244] width 43 height 10
paste input "60.17"
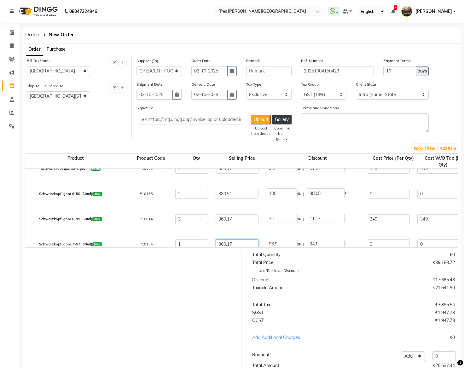
scroll to position [252, 0]
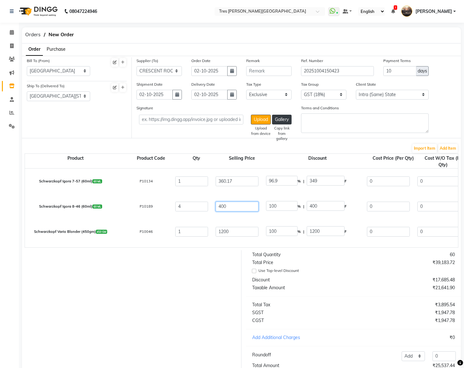
click at [221, 209] on input "400" at bounding box center [237, 206] width 43 height 10
paste input "360.17"
click at [226, 229] on input "1200" at bounding box center [237, 232] width 43 height 10
click at [223, 232] on input "1200" at bounding box center [237, 232] width 43 height 10
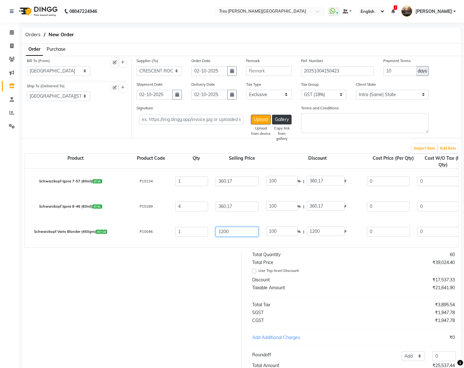
click at [223, 232] on input "1200" at bounding box center [237, 232] width 43 height 10
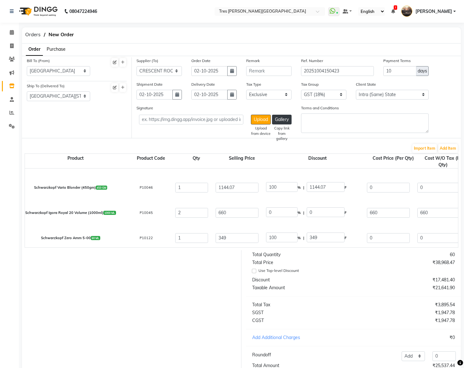
scroll to position [315, 0]
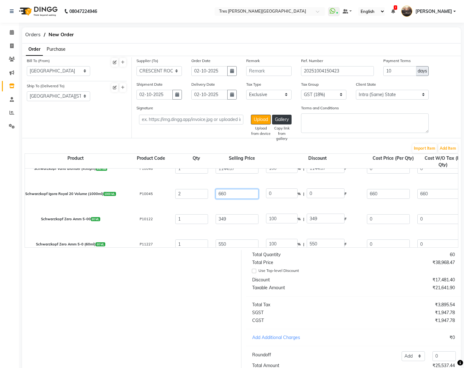
click at [221, 195] on input "660" at bounding box center [237, 194] width 43 height 10
click at [223, 219] on input "349" at bounding box center [237, 219] width 43 height 10
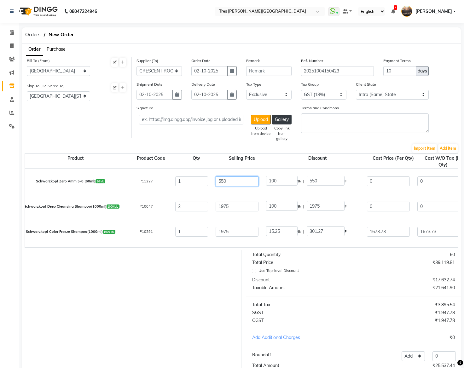
click at [222, 183] on input "550" at bounding box center [237, 181] width 43 height 10
click at [224, 209] on input "1975" at bounding box center [237, 206] width 43 height 10
click at [223, 209] on input "1975" at bounding box center [237, 206] width 43 height 10
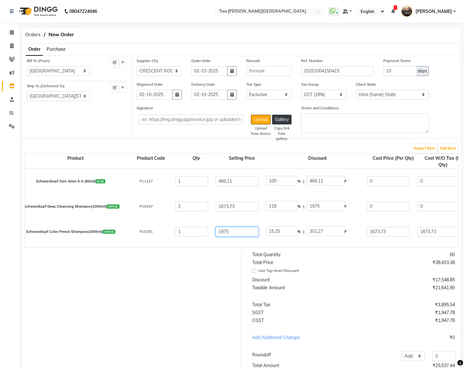
click at [219, 228] on input "1975" at bounding box center [237, 232] width 43 height 10
click at [224, 230] on input "1975" at bounding box center [237, 232] width 43 height 10
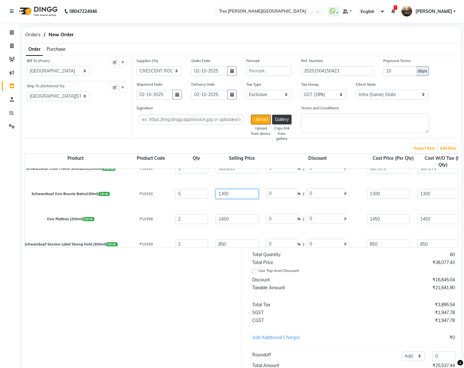
click at [225, 195] on input "1300" at bounding box center [237, 194] width 43 height 10
click at [227, 221] on input "1450" at bounding box center [237, 219] width 43 height 10
click at [225, 220] on input "1450" at bounding box center [237, 219] width 43 height 10
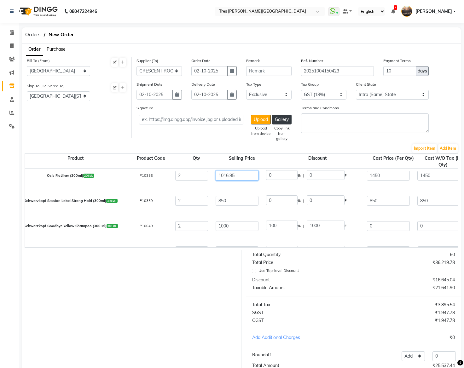
scroll to position [504, 0]
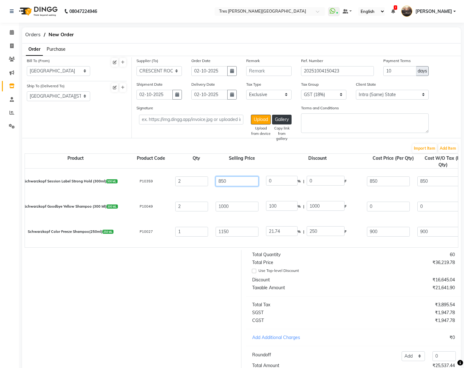
click at [225, 183] on input "850" at bounding box center [237, 181] width 43 height 10
click at [219, 206] on input "1000" at bounding box center [237, 206] width 43 height 10
click at [222, 206] on input "1000" at bounding box center [237, 206] width 43 height 10
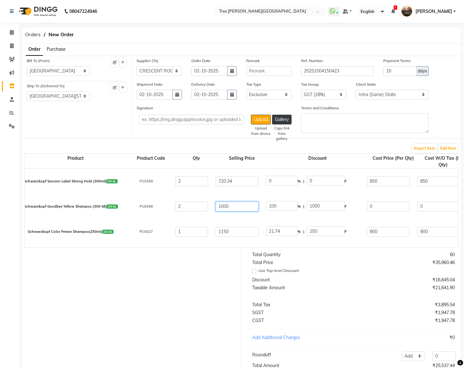
click at [222, 206] on input "1000" at bounding box center [237, 206] width 43 height 10
click at [224, 235] on input "1150" at bounding box center [237, 232] width 43 height 10
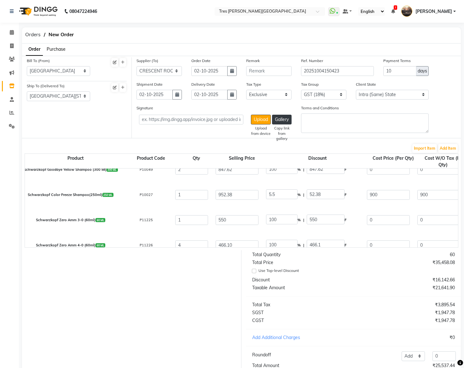
scroll to position [567, 0]
click at [221, 198] on input "550" at bounding box center [237, 194] width 43 height 10
click at [222, 196] on input "5466.50" at bounding box center [237, 194] width 43 height 10
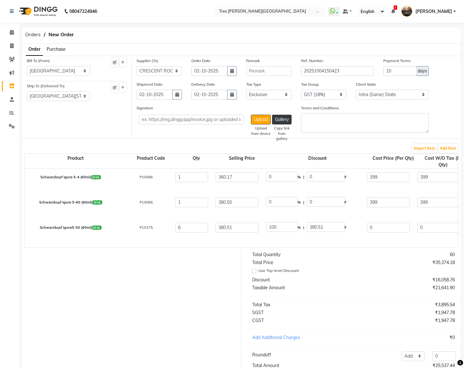
scroll to position [0, 0]
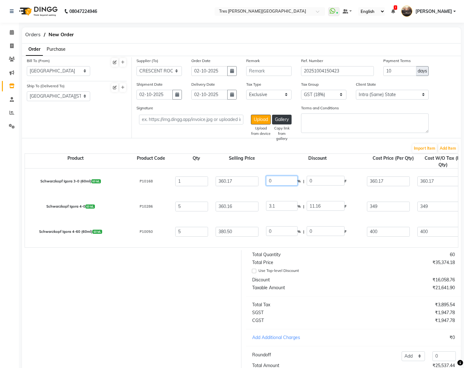
click at [274, 182] on input "0" at bounding box center [282, 181] width 32 height 10
click at [274, 184] on input "023" at bounding box center [282, 181] width 32 height 10
click at [272, 208] on input "3.1" at bounding box center [282, 206] width 32 height 10
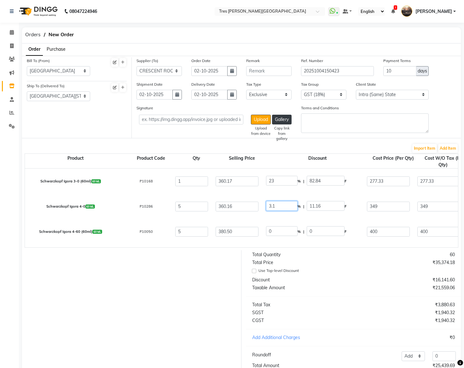
paste input "023"
click at [272, 230] on input "0" at bounding box center [282, 231] width 32 height 10
paste input "023"
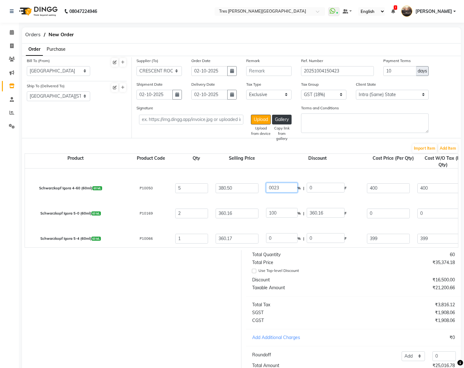
scroll to position [63, 0]
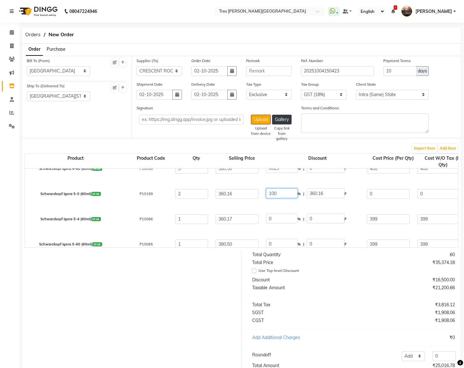
click at [275, 194] on input "100" at bounding box center [282, 194] width 32 height 10
paste input "023"
click at [279, 216] on input "0" at bounding box center [282, 219] width 32 height 10
paste input "023"
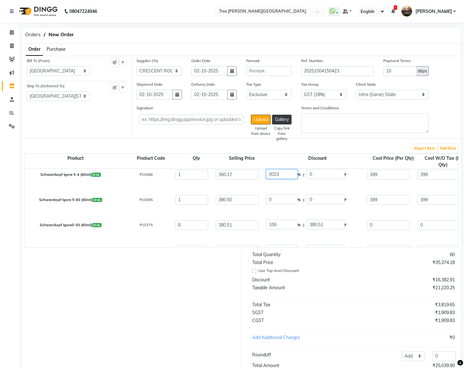
scroll to position [126, 0]
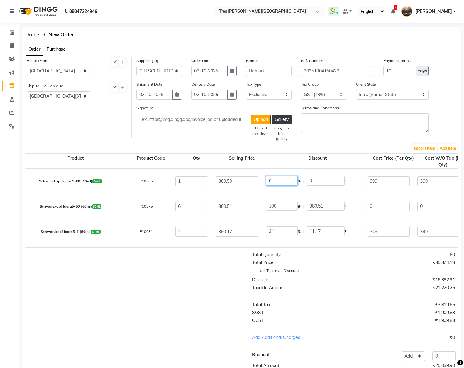
click at [278, 185] on input "0" at bounding box center [282, 181] width 32 height 10
paste input "023"
click at [280, 206] on input "100" at bounding box center [282, 206] width 32 height 10
click at [274, 208] on input "100" at bounding box center [282, 206] width 32 height 10
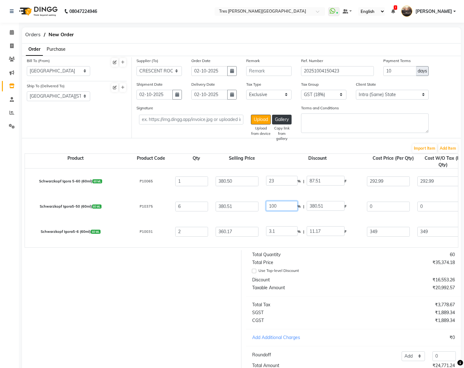
paste input "023"
click at [274, 229] on input "3.1" at bounding box center [282, 231] width 32 height 10
paste input "023"
click at [273, 230] on input "3.1023" at bounding box center [282, 231] width 32 height 10
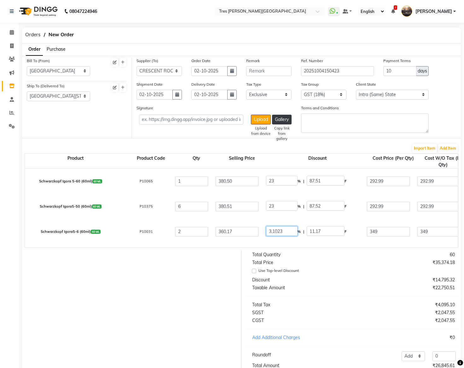
click at [273, 230] on input "3.1023" at bounding box center [282, 231] width 32 height 10
paste input "number"
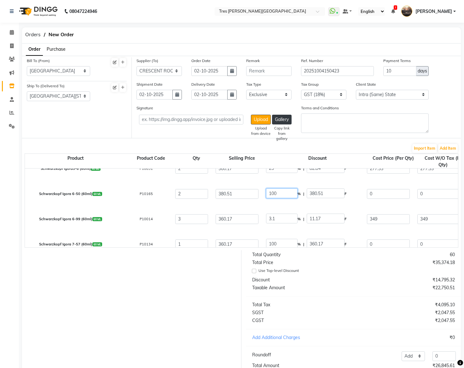
click at [271, 194] on input "100" at bounding box center [282, 194] width 32 height 10
paste input "023"
click at [270, 218] on input "3.1" at bounding box center [282, 219] width 32 height 10
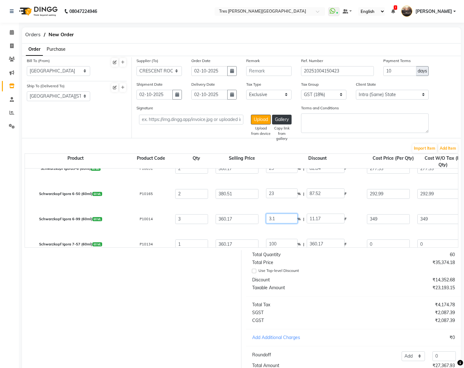
paste input "023"
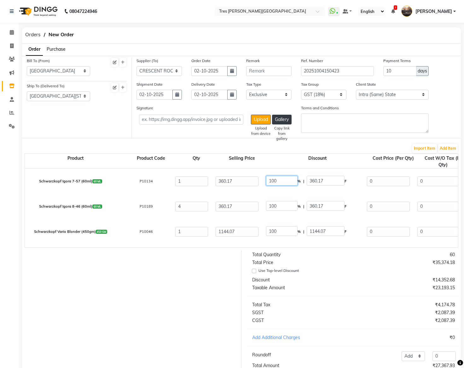
click at [273, 182] on input "100" at bounding box center [282, 181] width 32 height 10
paste input "023"
click at [275, 206] on input "100" at bounding box center [282, 206] width 32 height 10
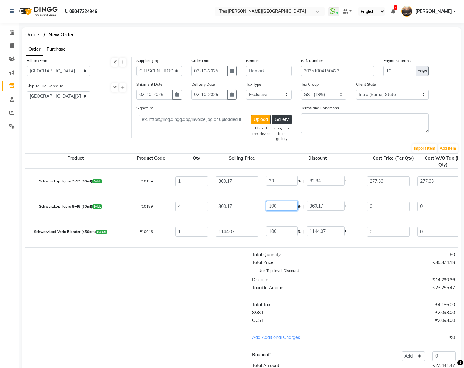
paste input "023"
click at [272, 234] on input "100" at bounding box center [282, 231] width 32 height 10
paste input "023"
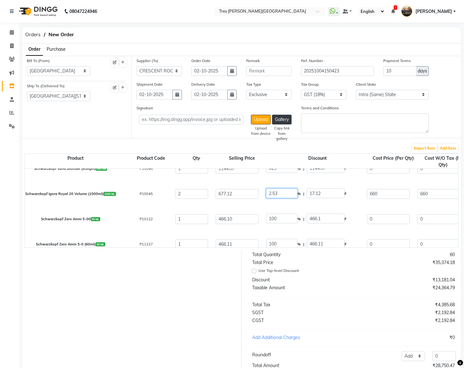
click at [271, 194] on input "2.53" at bounding box center [282, 194] width 32 height 10
paste input "02"
click at [276, 220] on input "100" at bounding box center [282, 219] width 32 height 10
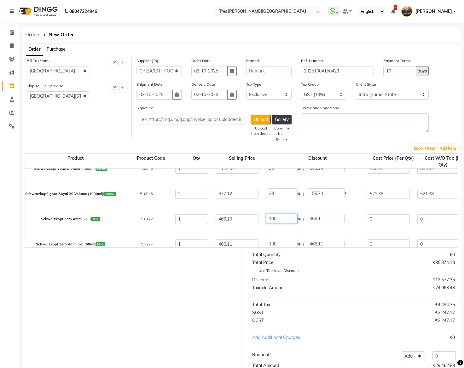
paste input "023"
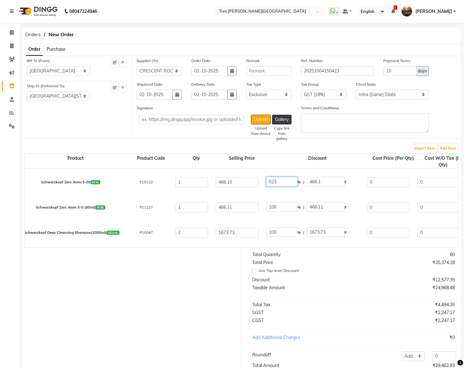
scroll to position [378, 0]
click at [270, 182] on input "100" at bounding box center [282, 181] width 32 height 10
paste input "023"
click at [274, 207] on input "100" at bounding box center [282, 206] width 32 height 10
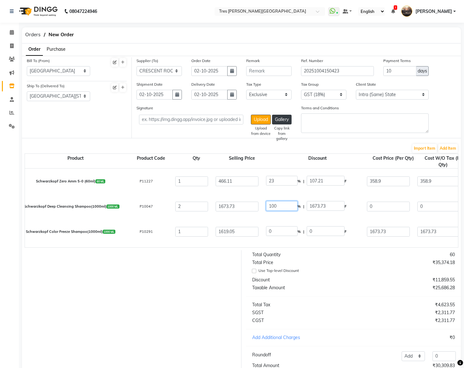
click at [274, 207] on input "100" at bounding box center [282, 206] width 32 height 10
paste input "023"
click at [273, 231] on input "0" at bounding box center [282, 231] width 32 height 10
paste input "023"
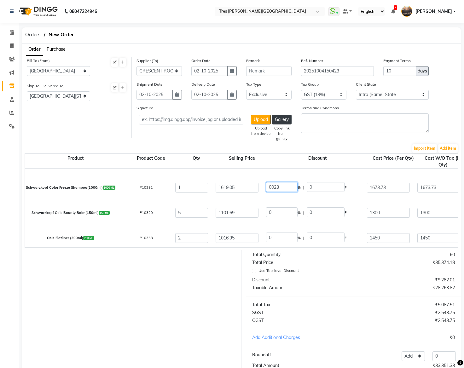
scroll to position [441, 0]
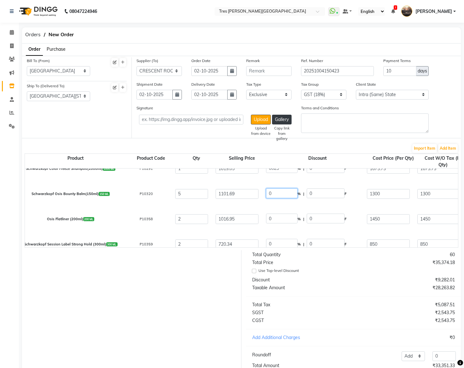
click at [274, 197] on input "0" at bounding box center [282, 194] width 32 height 10
paste input "023"
click at [283, 219] on input "0" at bounding box center [282, 219] width 32 height 10
paste input "023"
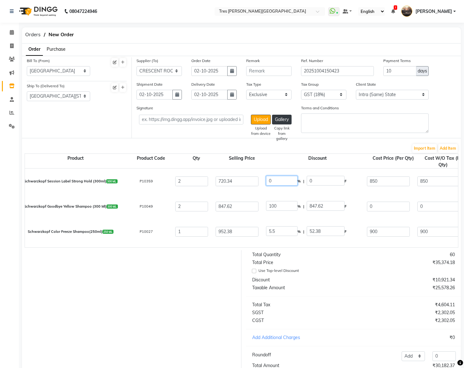
click at [281, 184] on input "0" at bounding box center [282, 181] width 32 height 10
paste input "023"
click at [276, 207] on input "100" at bounding box center [282, 206] width 32 height 10
paste input "023"
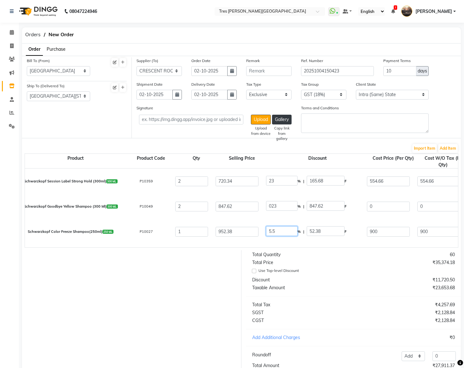
click at [270, 233] on input "5.5" at bounding box center [282, 231] width 32 height 10
paste input "023"
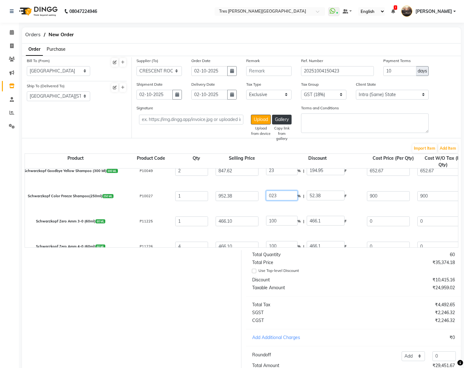
scroll to position [567, 0]
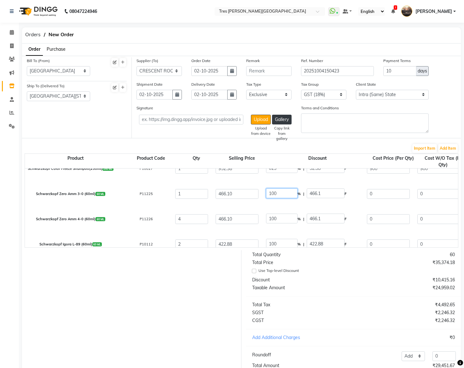
click at [275, 194] on input "100" at bounding box center [282, 194] width 32 height 10
paste input "023"
click at [273, 218] on input "100" at bounding box center [282, 219] width 32 height 10
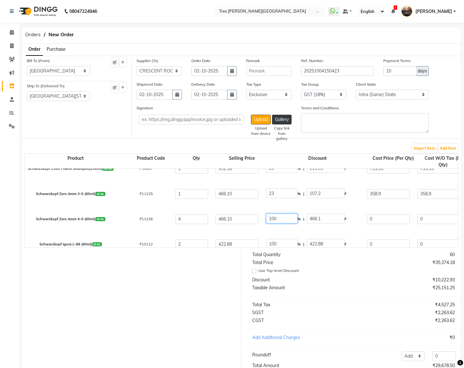
paste input "023"
click at [276, 243] on input "100" at bounding box center [282, 244] width 32 height 10
paste input "023"
click at [279, 244] on input "100023" at bounding box center [282, 244] width 32 height 10
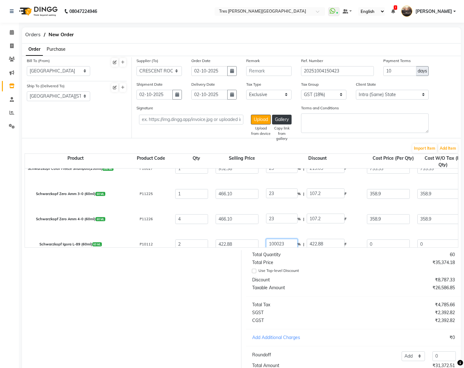
click at [279, 244] on input "100023" at bounding box center [282, 244] width 32 height 10
paste input "number"
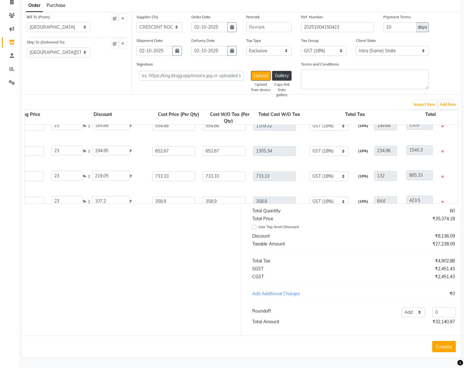
scroll to position [0, 281]
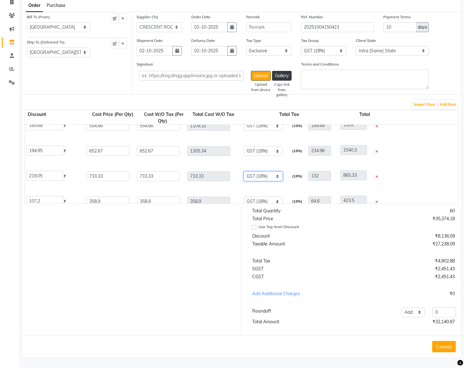
click at [266, 171] on select "None GST 5% GST (12%) 6% TAX 5% TAX GST (18%)" at bounding box center [263, 176] width 39 height 10
click at [244, 171] on select "None GST 5% GST (12%) 6% TAX 5% TAX GST (18%)" at bounding box center [263, 176] width 39 height 10
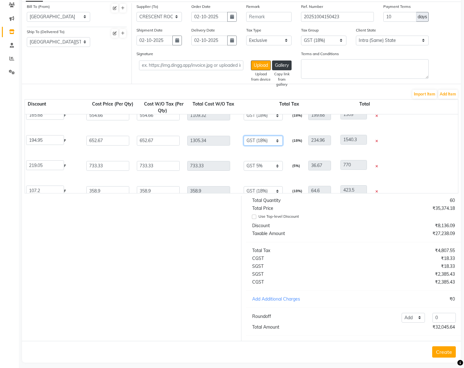
click at [261, 138] on select "None GST 5% GST (12%) 6% TAX 5% TAX GST (18%)" at bounding box center [263, 141] width 39 height 10
click at [244, 136] on select "None GST 5% GST (12%) 6% TAX 5% TAX GST (18%)" at bounding box center [263, 141] width 39 height 10
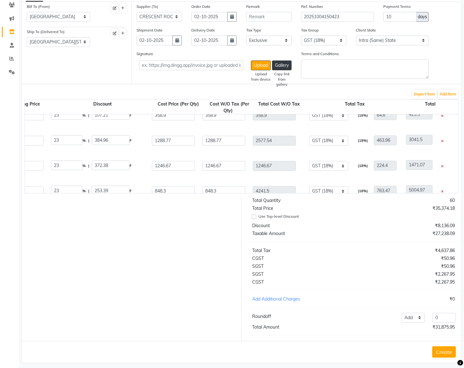
scroll to position [0, 277]
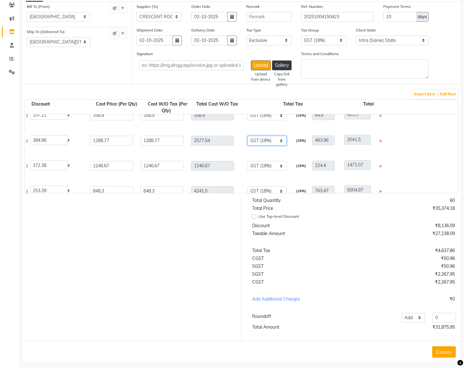
click at [268, 137] on select "None GST 5% GST (12%) 6% TAX 5% TAX GST (18%)" at bounding box center [266, 141] width 39 height 10
click at [247, 136] on select "None GST 5% GST (12%) 6% TAX 5% TAX GST (18%)" at bounding box center [266, 141] width 39 height 10
click at [263, 165] on select "None GST 5% GST (12%) 6% TAX 5% TAX GST (18%)" at bounding box center [266, 166] width 39 height 10
click at [247, 161] on select "None GST 5% GST (12%) 6% TAX 5% TAX GST (18%)" at bounding box center [266, 166] width 39 height 10
click at [301, 276] on input "0" at bounding box center [443, 318] width 23 height 10
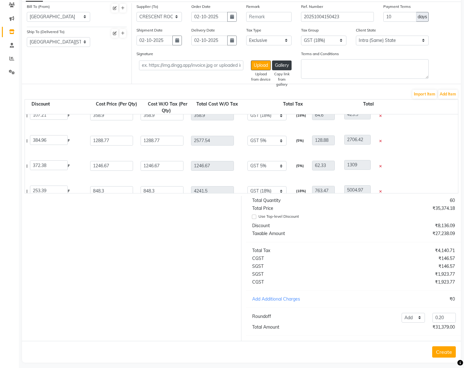
click at [301, 276] on div "Total Quantity 60 Total Price ₹35,374.18 Use Top-level Discount Discount ₹8,136…" at bounding box center [353, 268] width 224 height 145
click at [301, 276] on button "Create" at bounding box center [444, 351] width 24 height 11
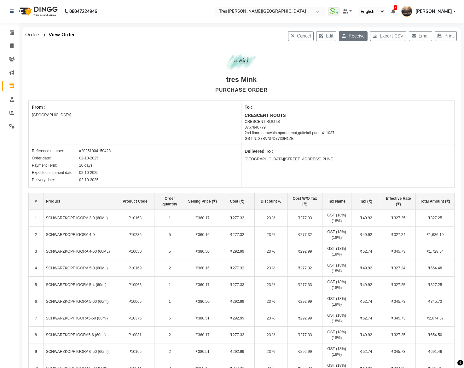
click at [301, 38] on button "Receive" at bounding box center [353, 36] width 29 height 10
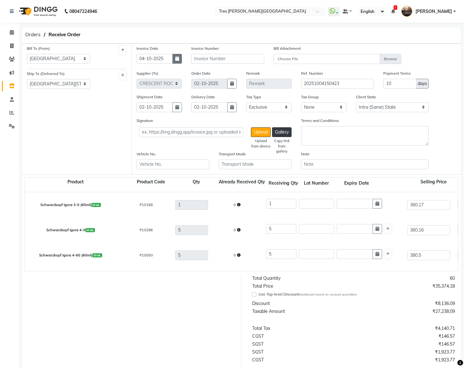
click at [175, 61] on icon "button" at bounding box center [177, 58] width 4 height 4
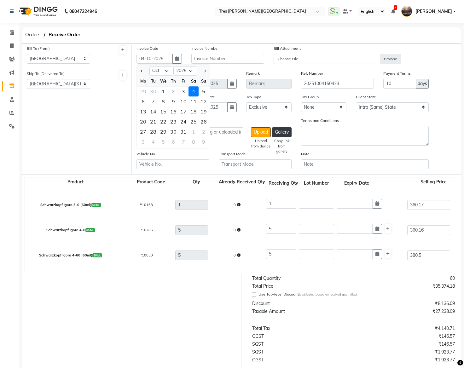
click at [173, 90] on div "2" at bounding box center [173, 91] width 10 height 10
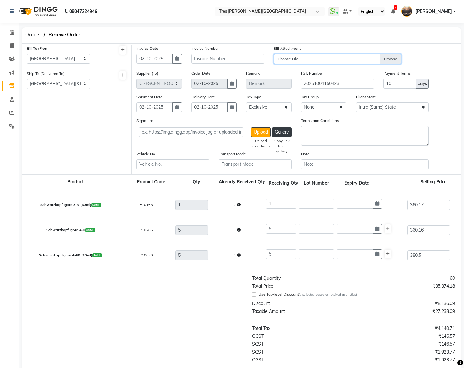
click at [297, 61] on input "Choose File" at bounding box center [338, 59] width 128 height 11
click at [221, 60] on input "text" at bounding box center [227, 59] width 73 height 10
click at [301, 79] on div "Supplier (To) Select CRESCENT ROOTS - CRESCENT ROOTS Nemil Enterprises - Nemil …" at bounding box center [296, 82] width 329 height 24
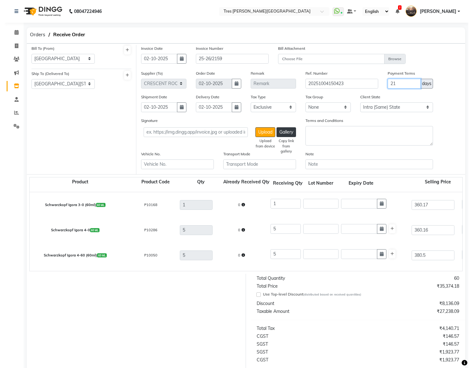
scroll to position [94, 0]
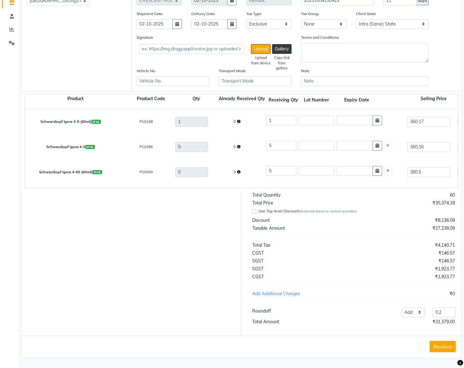
click at [301, 276] on button "Receive" at bounding box center [443, 346] width 26 height 11
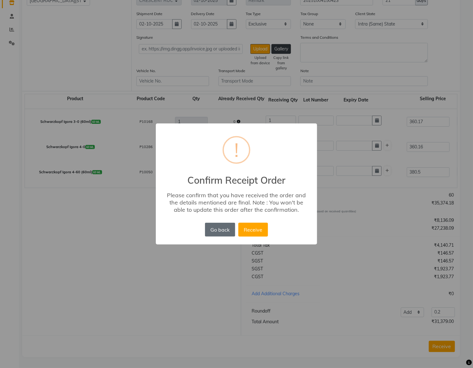
click at [228, 232] on button "Go back" at bounding box center [220, 230] width 30 height 14
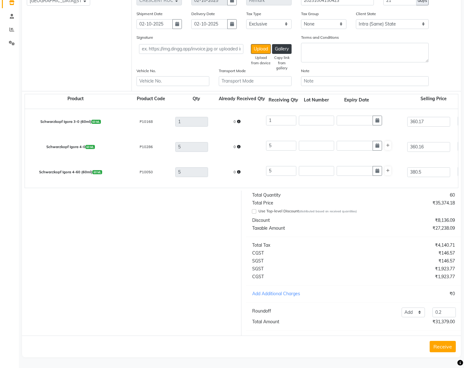
click at [301, 276] on button "Receive" at bounding box center [443, 346] width 26 height 11
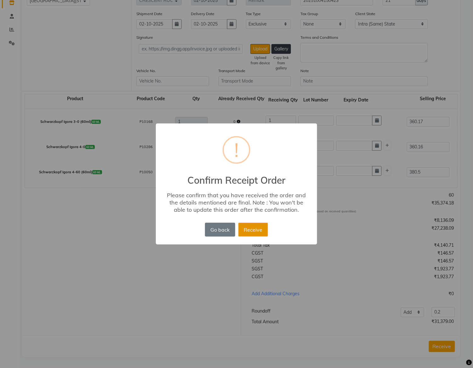
click at [258, 231] on button "Receive" at bounding box center [254, 230] width 30 height 14
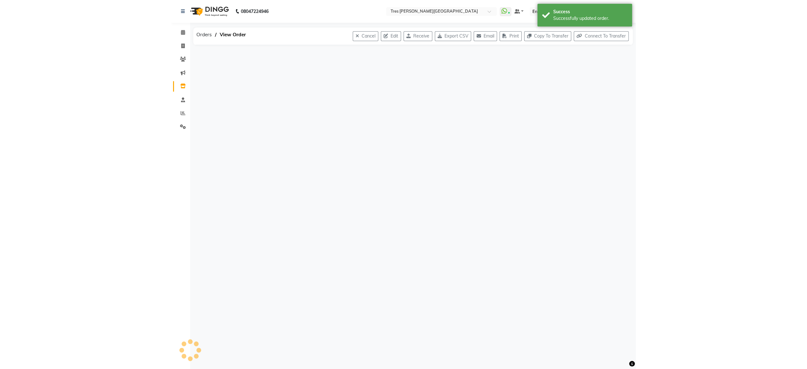
scroll to position [0, 0]
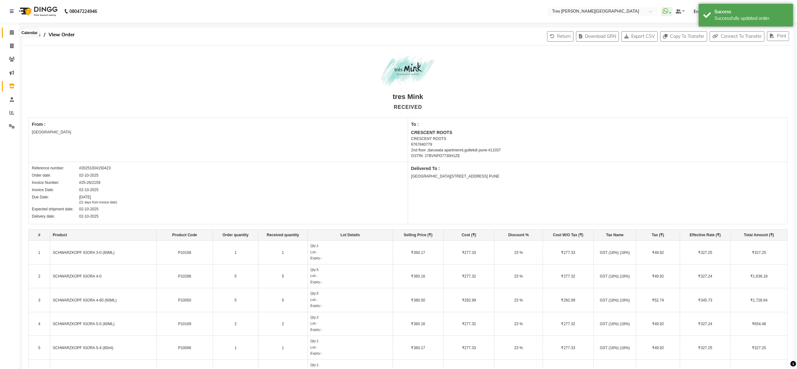
click at [14, 30] on span at bounding box center [11, 32] width 11 height 7
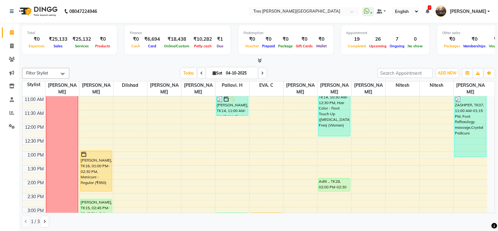
scroll to position [197, 0]
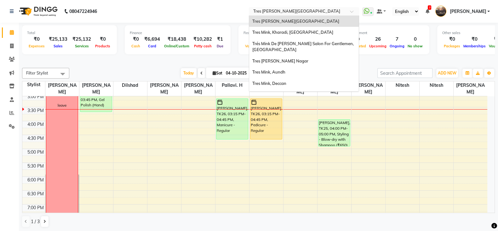
click at [295, 10] on input "text" at bounding box center [297, 12] width 91 height 6
click at [287, 32] on span "Tres Mink, Kharadi, [GEOGRAPHIC_DATA]" at bounding box center [292, 32] width 81 height 5
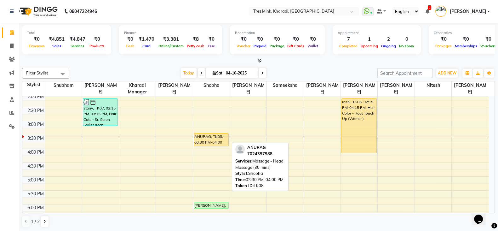
click at [216, 141] on div "ANURAG, TK08, 03:30 PM-04:00 PM, Massage - Head Massage (30 mins)" at bounding box center [211, 139] width 34 height 13
select select "1"
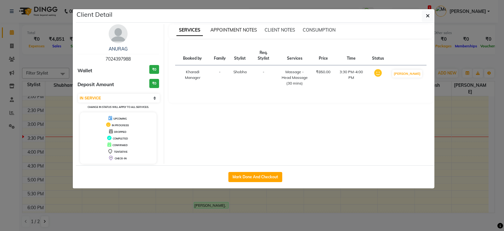
click at [231, 30] on span "APPOINTMENT NOTES" at bounding box center [234, 30] width 47 height 6
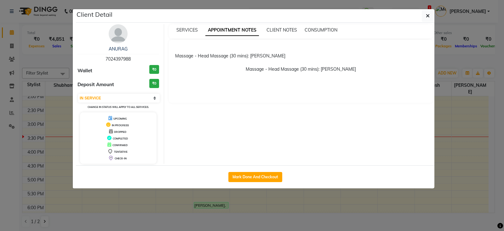
click at [238, 220] on ngb-modal-window "Client Detail ANURAG 7024397988 Wallet ₹0 Deposit Amount ₹0 Select IN SERVICE C…" at bounding box center [252, 115] width 504 height 231
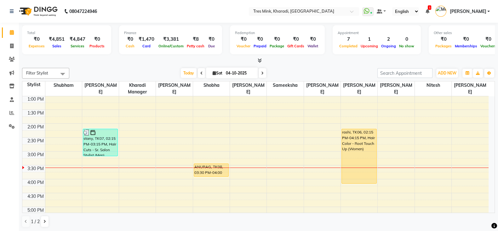
scroll to position [197, 0]
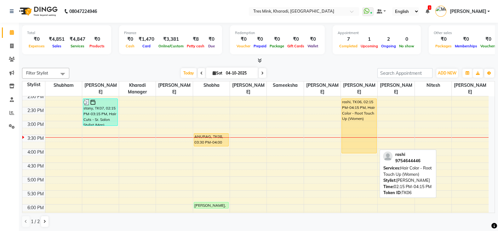
click at [367, 122] on div "rashi, TK06, 02:15 PM-04:15 PM, Hair Color - Root Touch Up (Women)" at bounding box center [359, 126] width 34 height 54
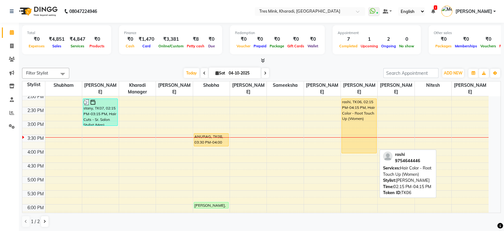
select select "1"
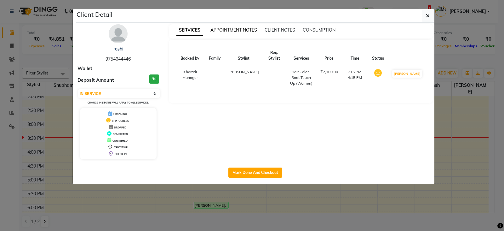
click at [233, 28] on span "APPOINTMENT NOTES" at bounding box center [234, 30] width 47 height 6
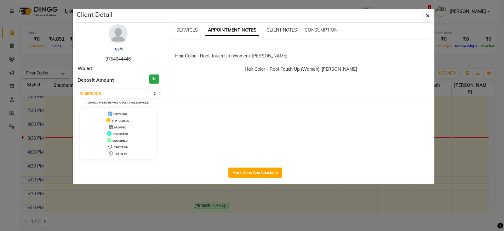
click at [292, 218] on ngb-modal-window "Client Detail rashi 9754644446 Wallet Deposit Amount ₹0 Select IN SERVICE CONFI…" at bounding box center [252, 115] width 504 height 231
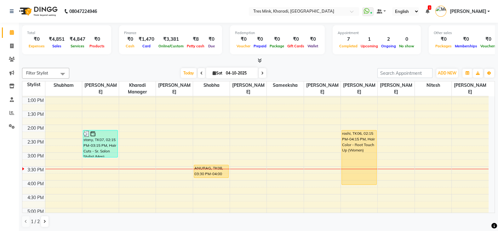
scroll to position [0, 0]
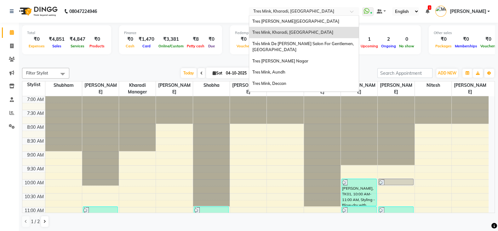
click at [264, 8] on div "× Tres Mink, Kharadi, Kharadi" at bounding box center [293, 11] width 81 height 6
click at [263, 20] on span "Tres [PERSON_NAME][GEOGRAPHIC_DATA]" at bounding box center [295, 21] width 87 height 5
